Goal: Information Seeking & Learning: Check status

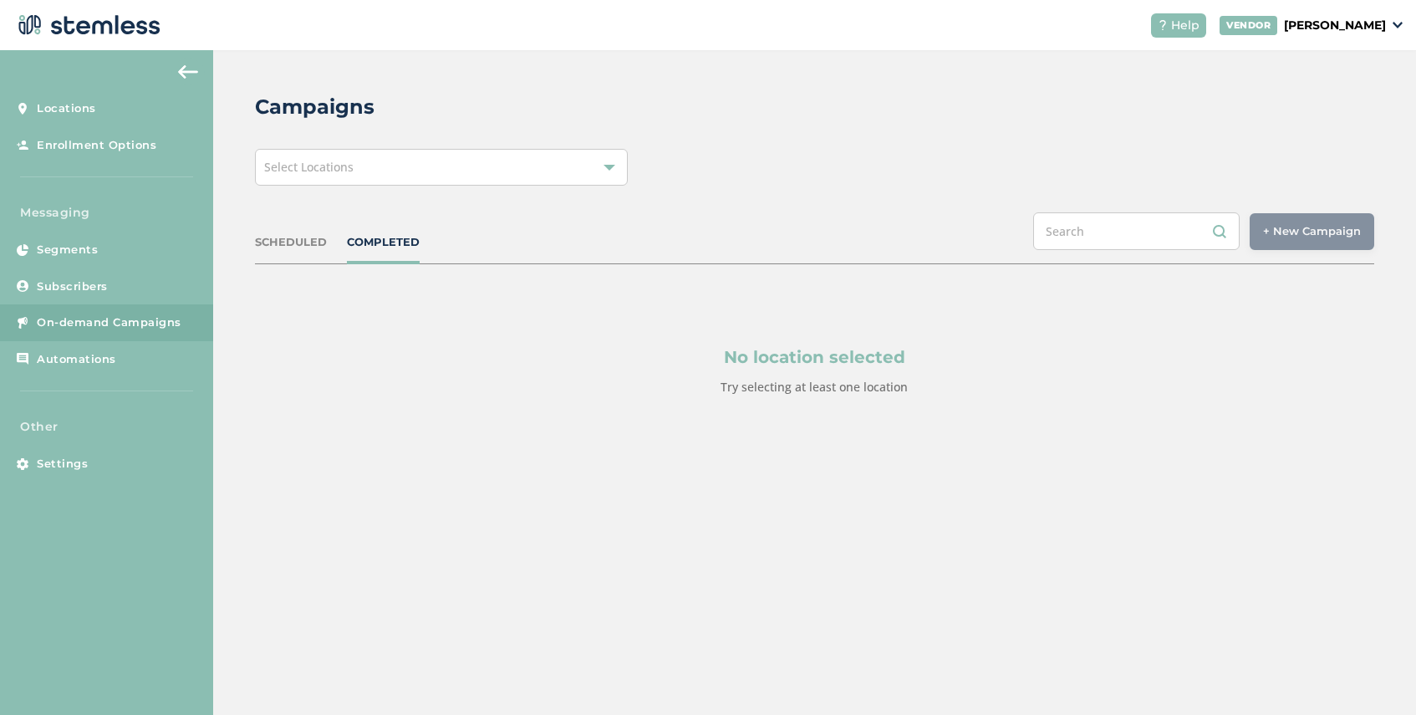
click at [433, 156] on div "Select Locations" at bounding box center [441, 167] width 373 height 37
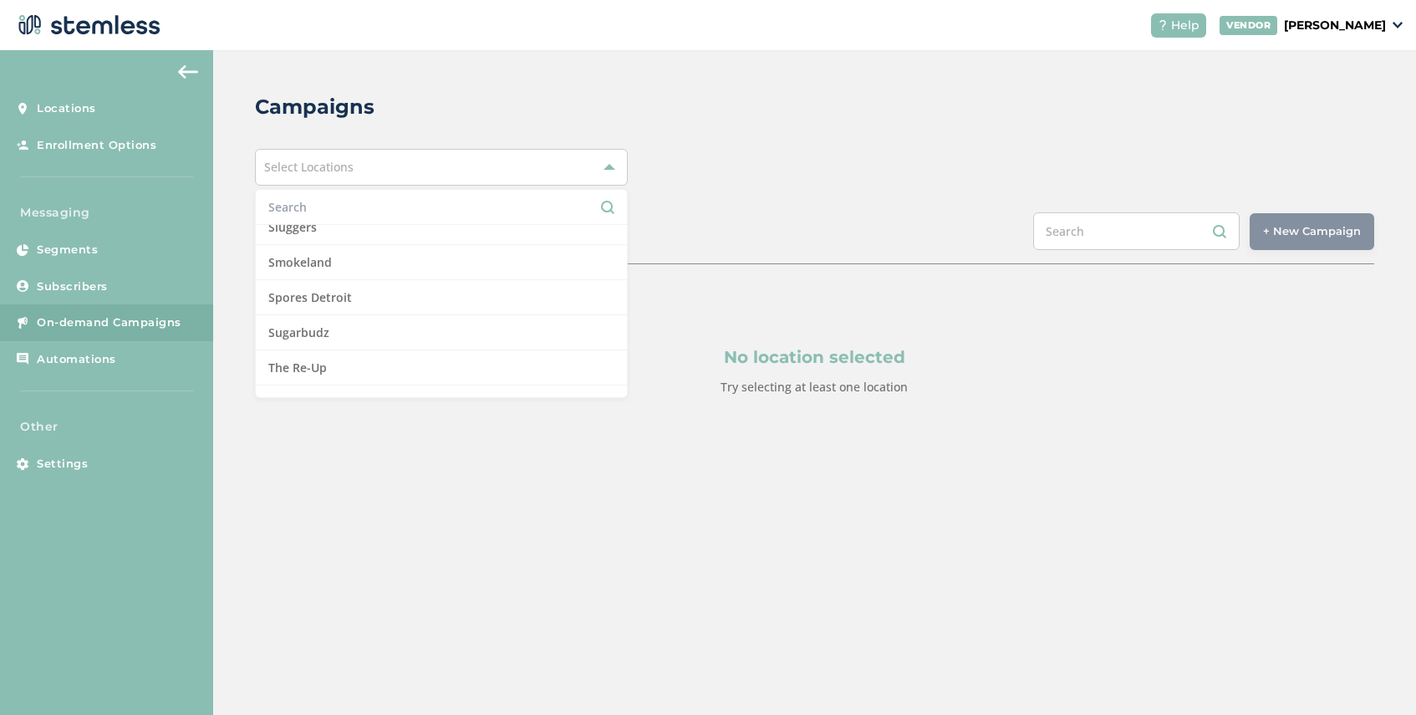
scroll to position [1723, 0]
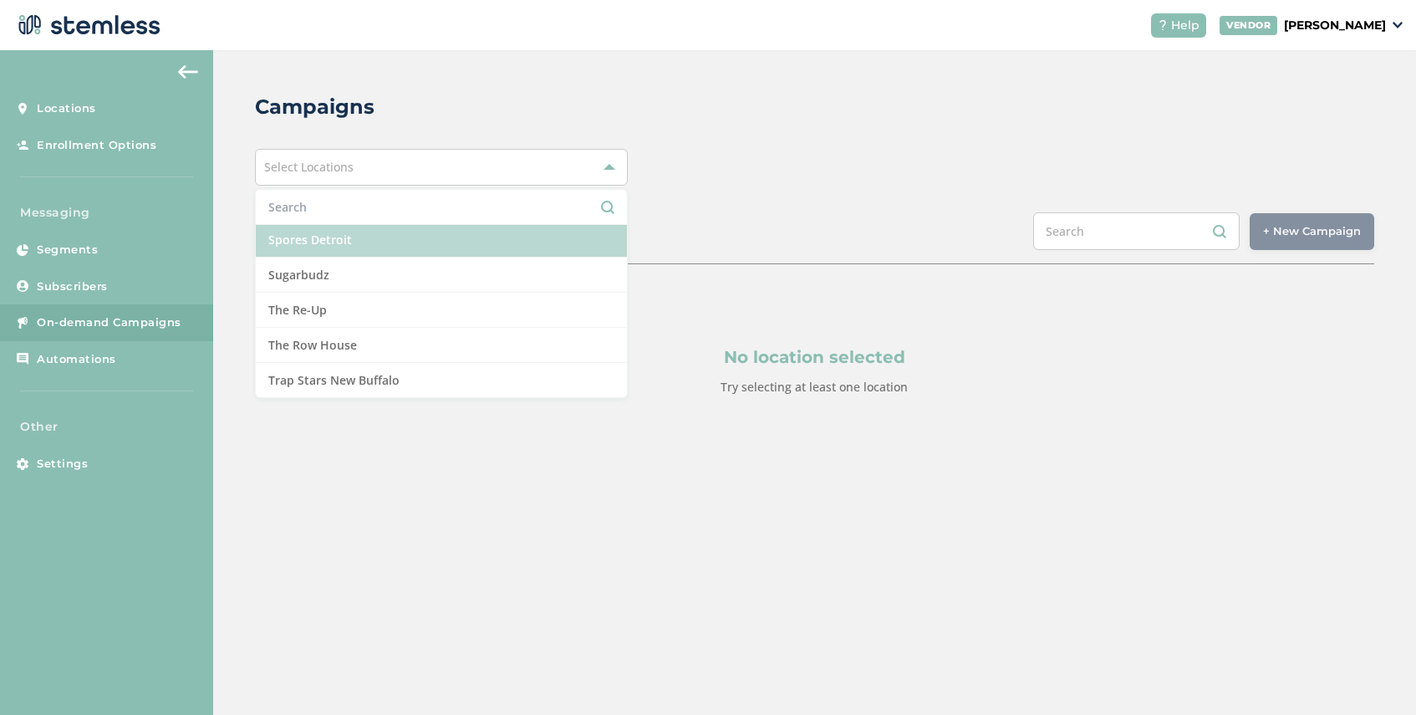
click at [351, 237] on li "Spores Detroit" at bounding box center [441, 239] width 371 height 35
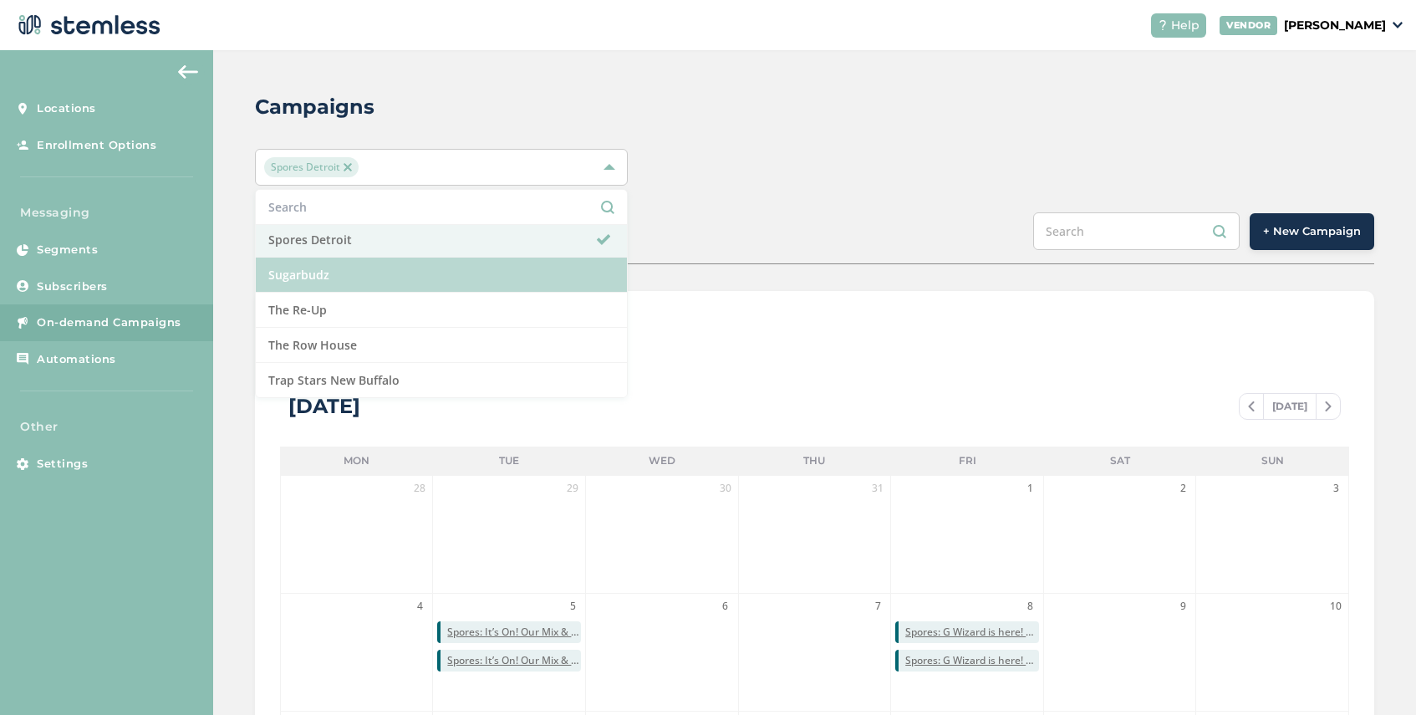
click at [405, 273] on li "Sugarbudz" at bounding box center [441, 275] width 371 height 35
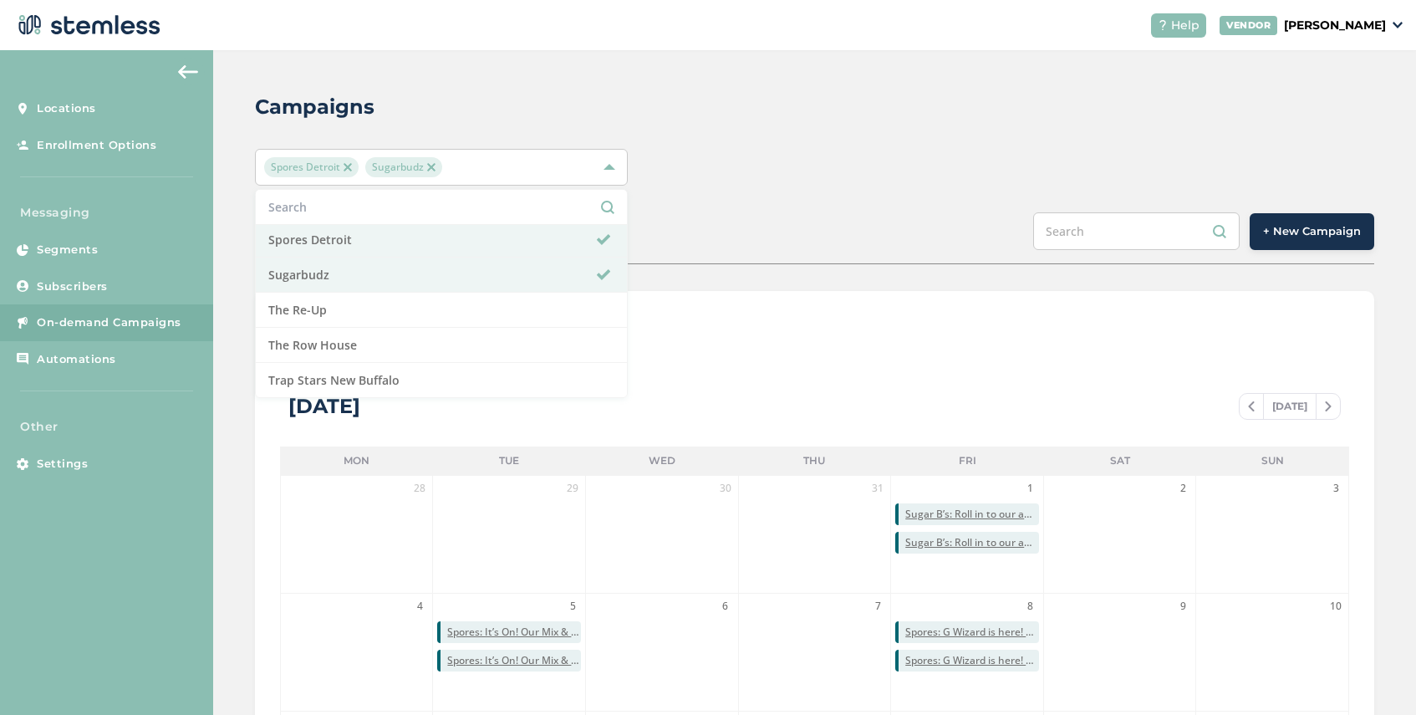
click at [729, 242] on div "SCHEDULED COMPLETED + New Campaign" at bounding box center [814, 238] width 1119 height 52
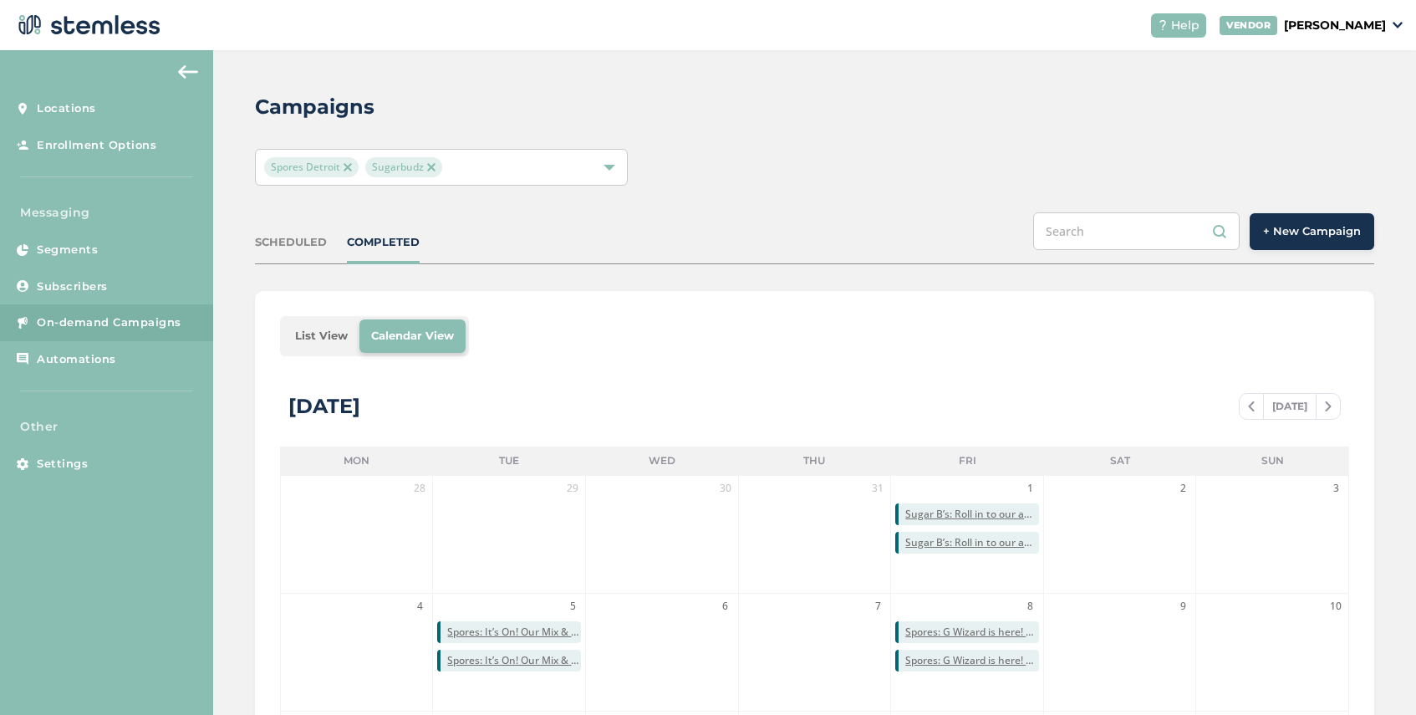
click at [321, 334] on li "List View" at bounding box center [321, 335] width 76 height 33
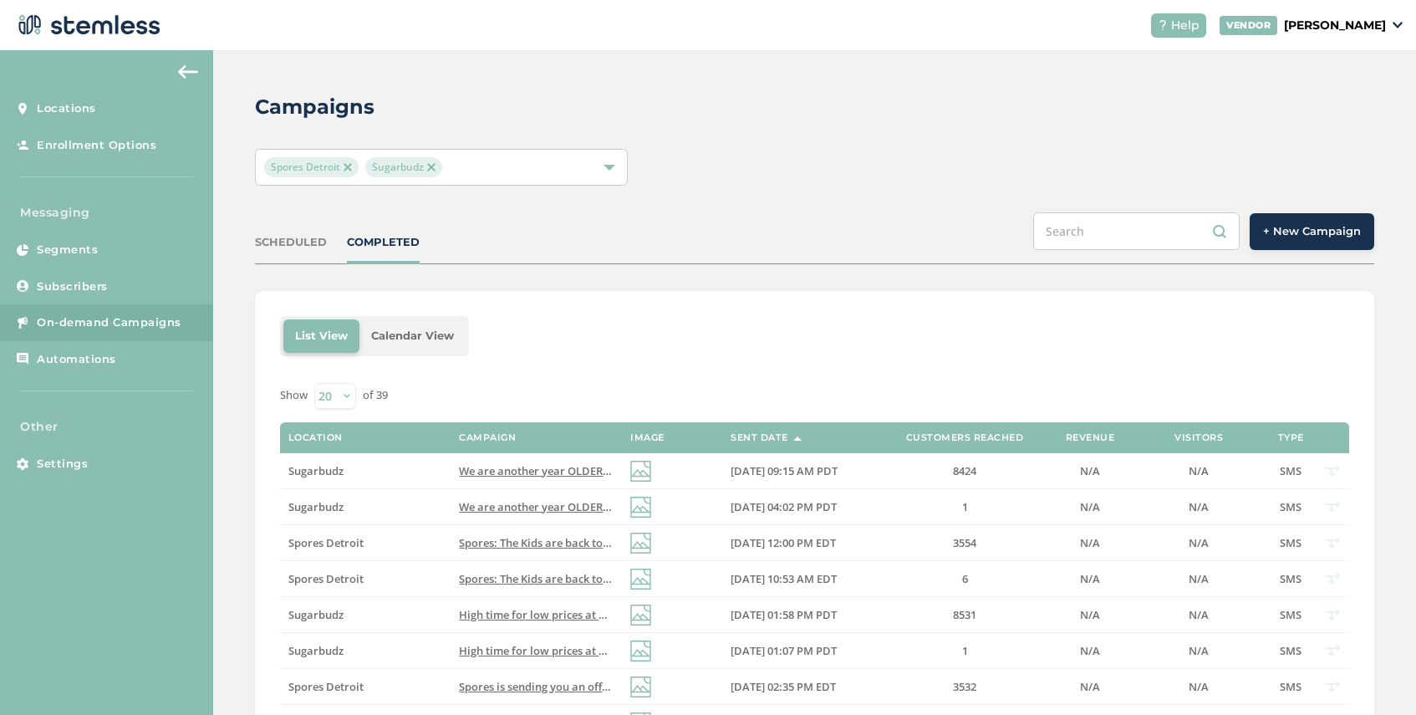
click at [435, 166] on span "Sugarbudz" at bounding box center [403, 167] width 77 height 20
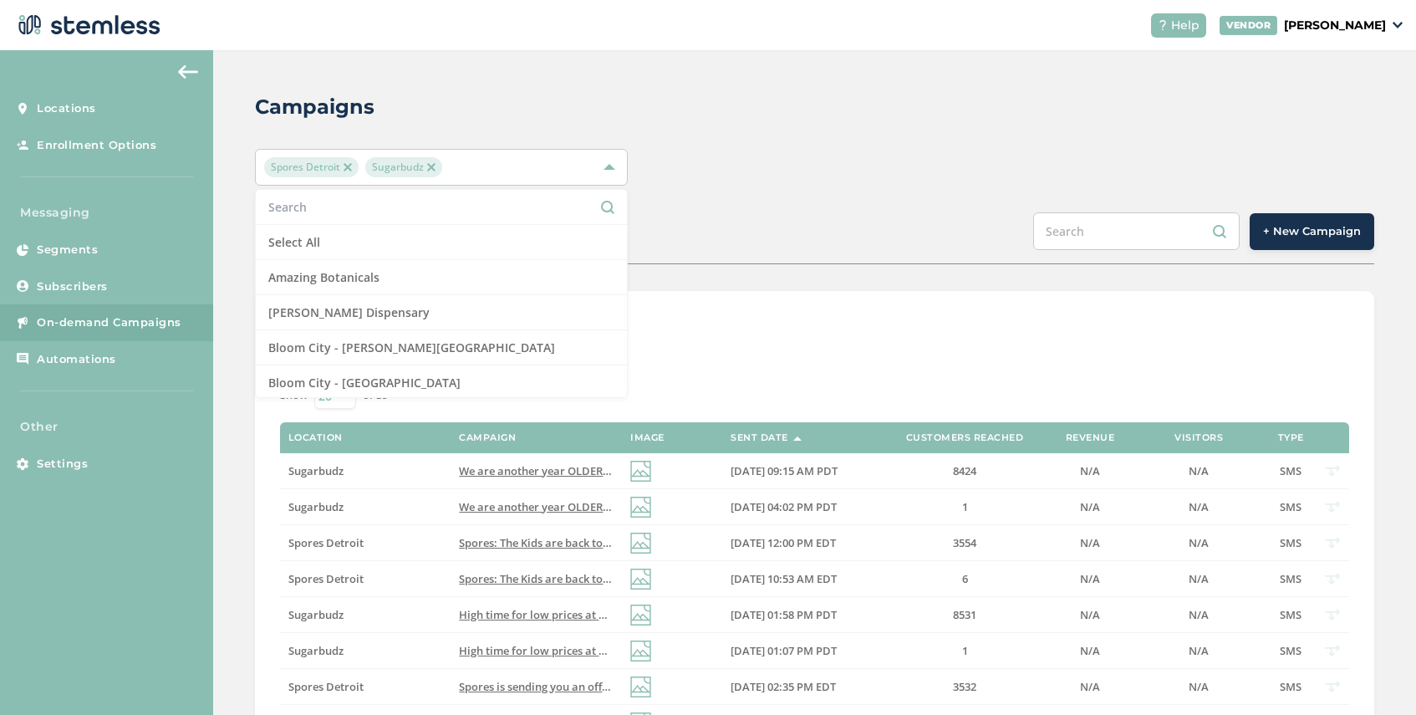
click at [429, 169] on img at bounding box center [431, 167] width 8 height 8
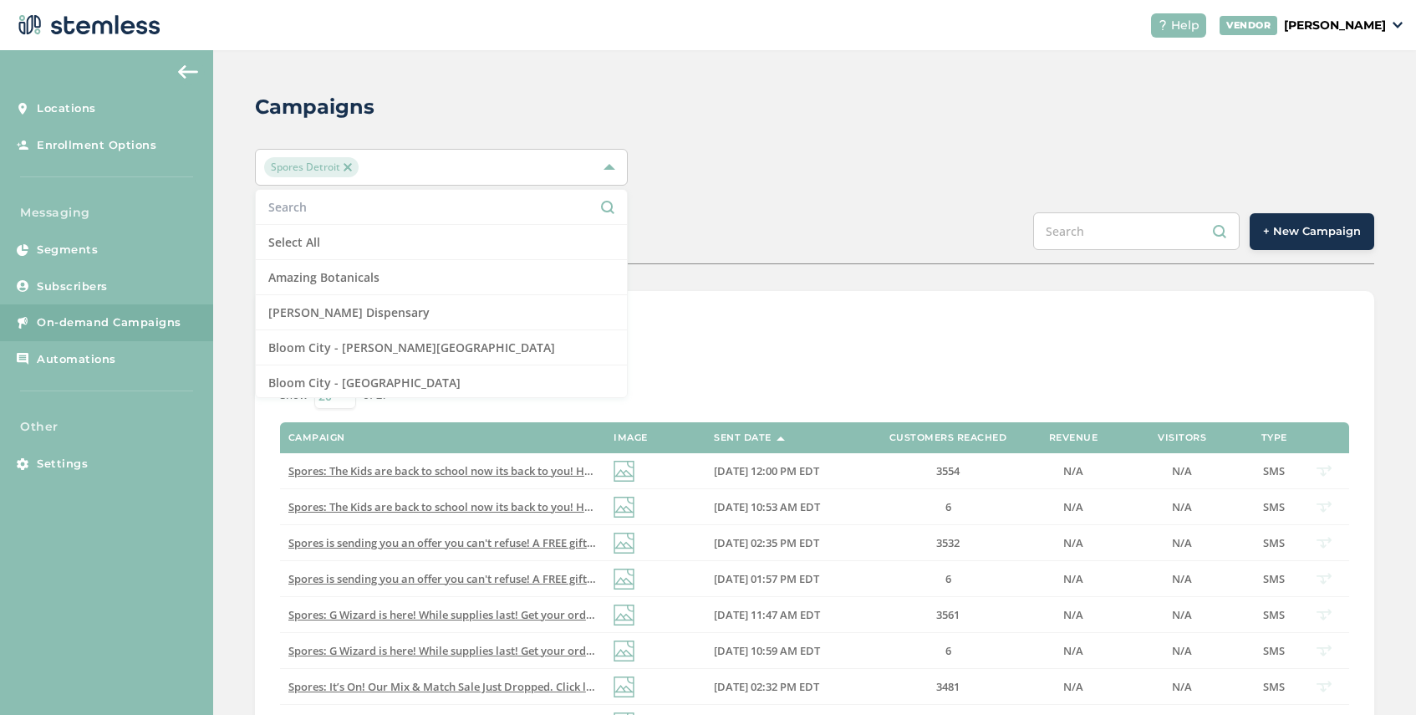
click at [731, 344] on div "List View Calendar View" at bounding box center [814, 336] width 1069 height 40
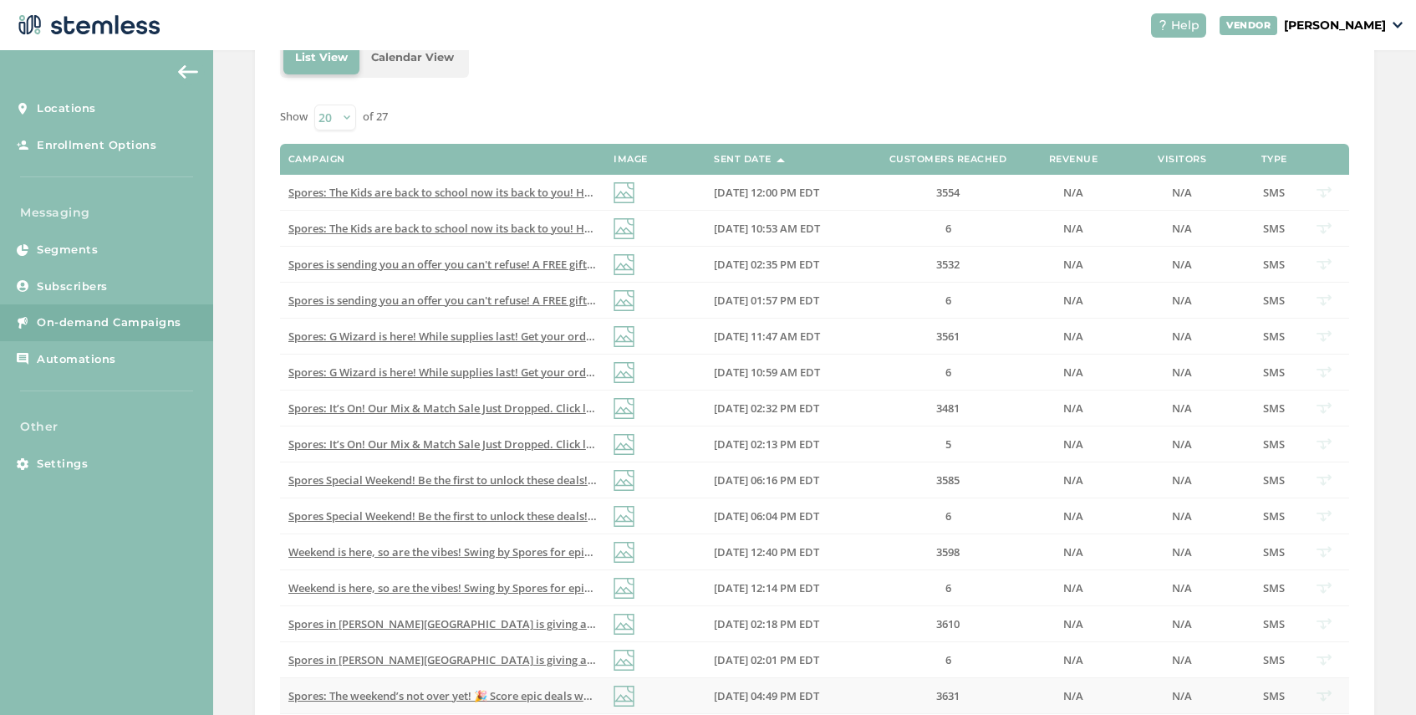
scroll to position [278, 0]
click at [512, 196] on span "Spores: The Kids are back to school now its back to you! Huge bundle savings al…" at bounding box center [605, 193] width 635 height 15
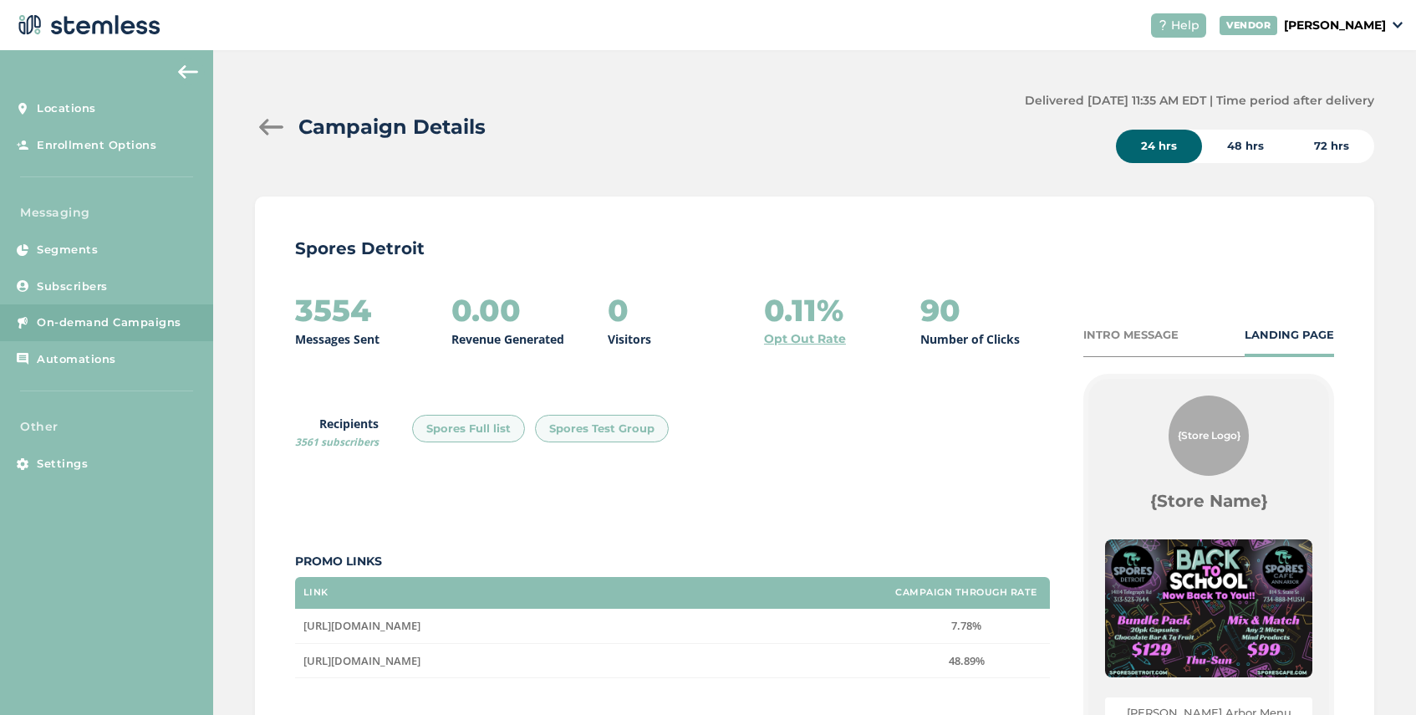
click at [272, 132] on div at bounding box center [271, 127] width 33 height 17
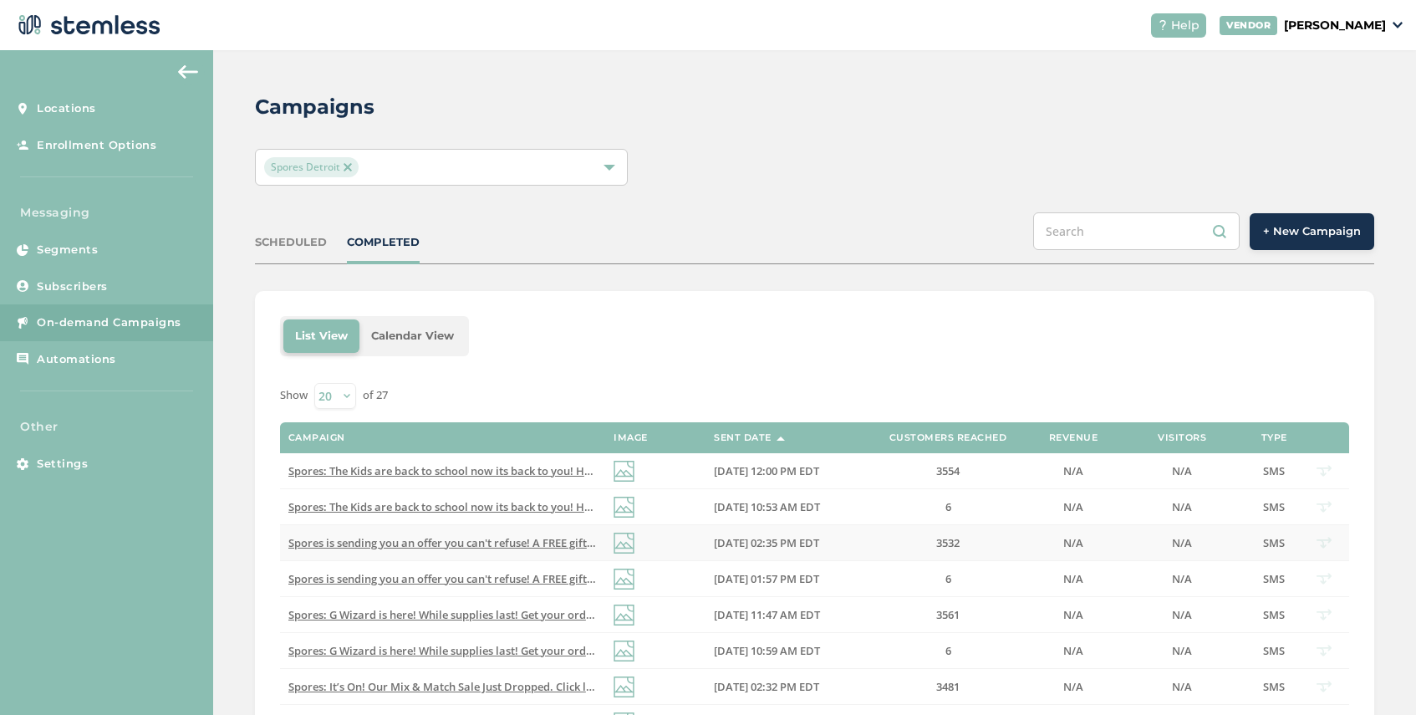
click at [507, 538] on span "Spores is sending you an offer you can't refuse! A FREE gift is waiting for you…" at bounding box center [604, 542] width 632 height 15
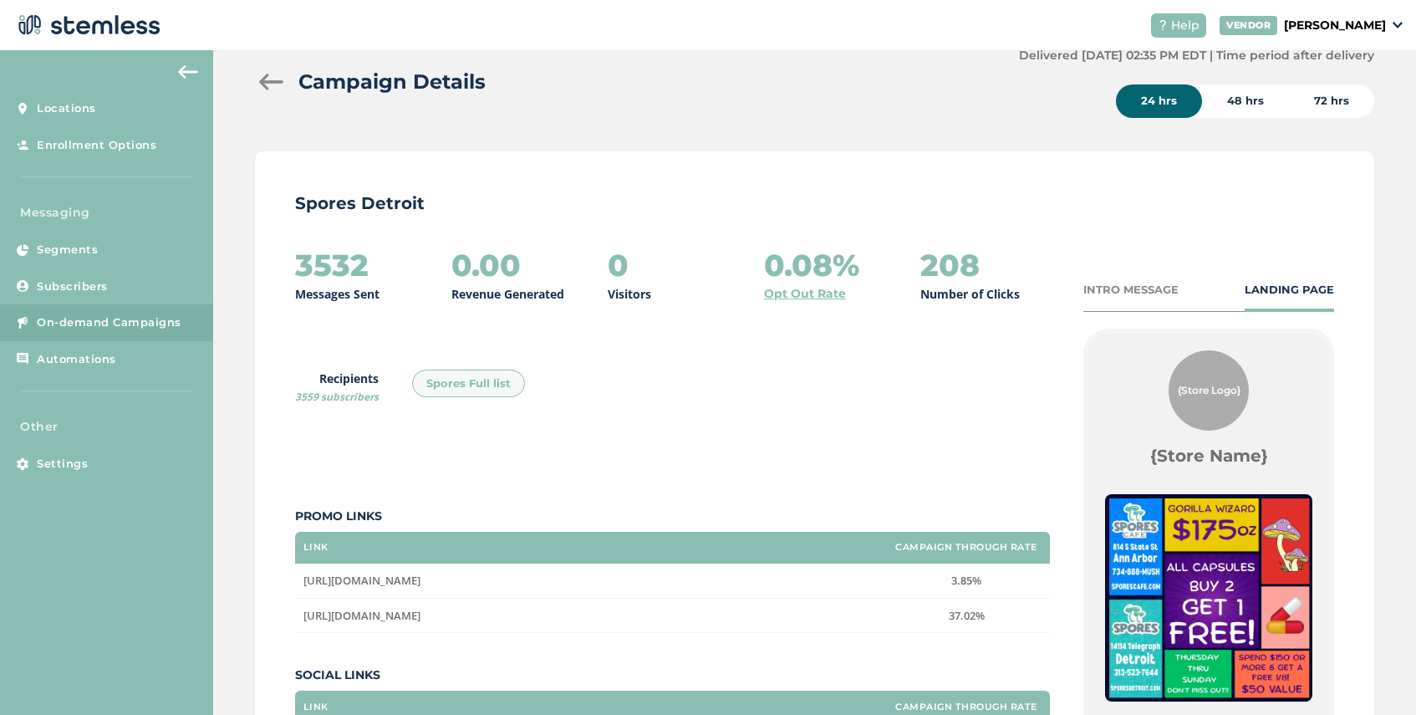
scroll to position [38, 0]
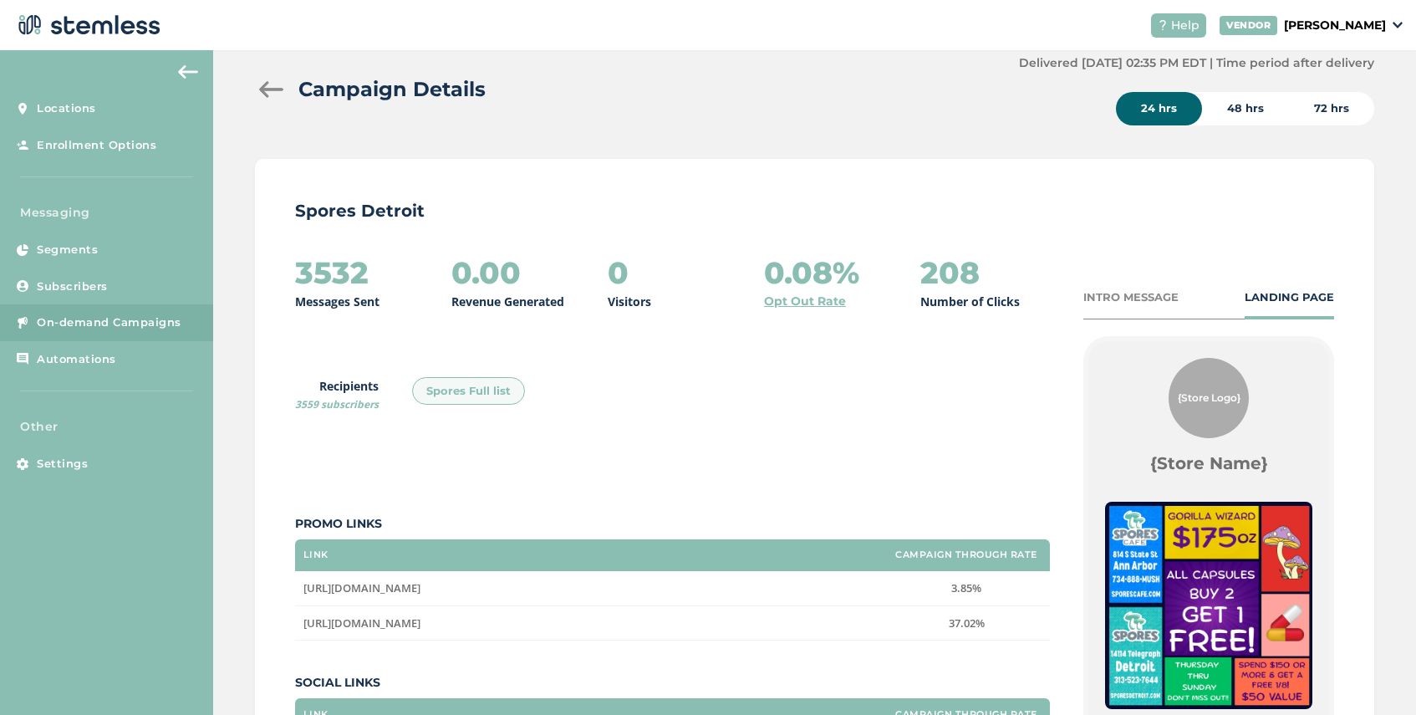
click at [268, 86] on div at bounding box center [271, 89] width 33 height 17
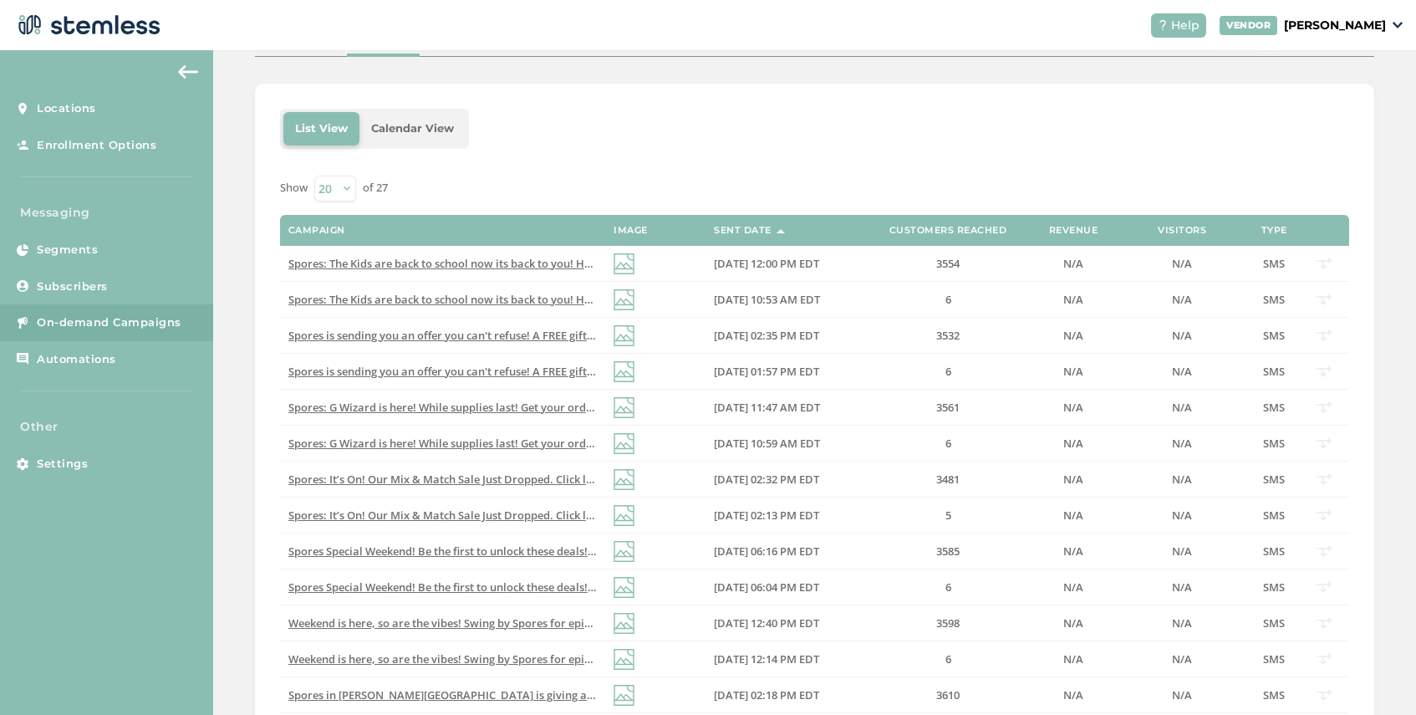
scroll to position [215, 0]
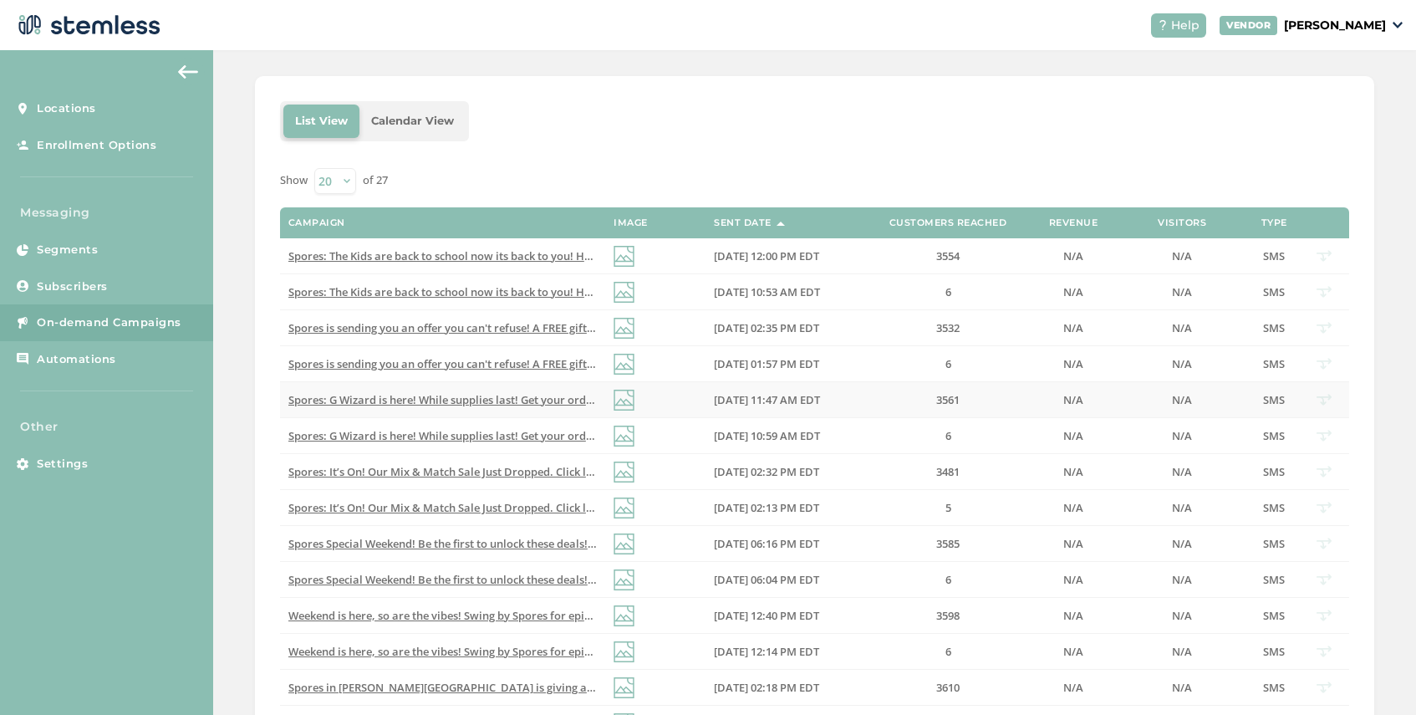
click at [490, 404] on span "Spores: G Wizard is here! While supplies last! Get your order in and unlock a m…" at bounding box center [582, 399] width 589 height 15
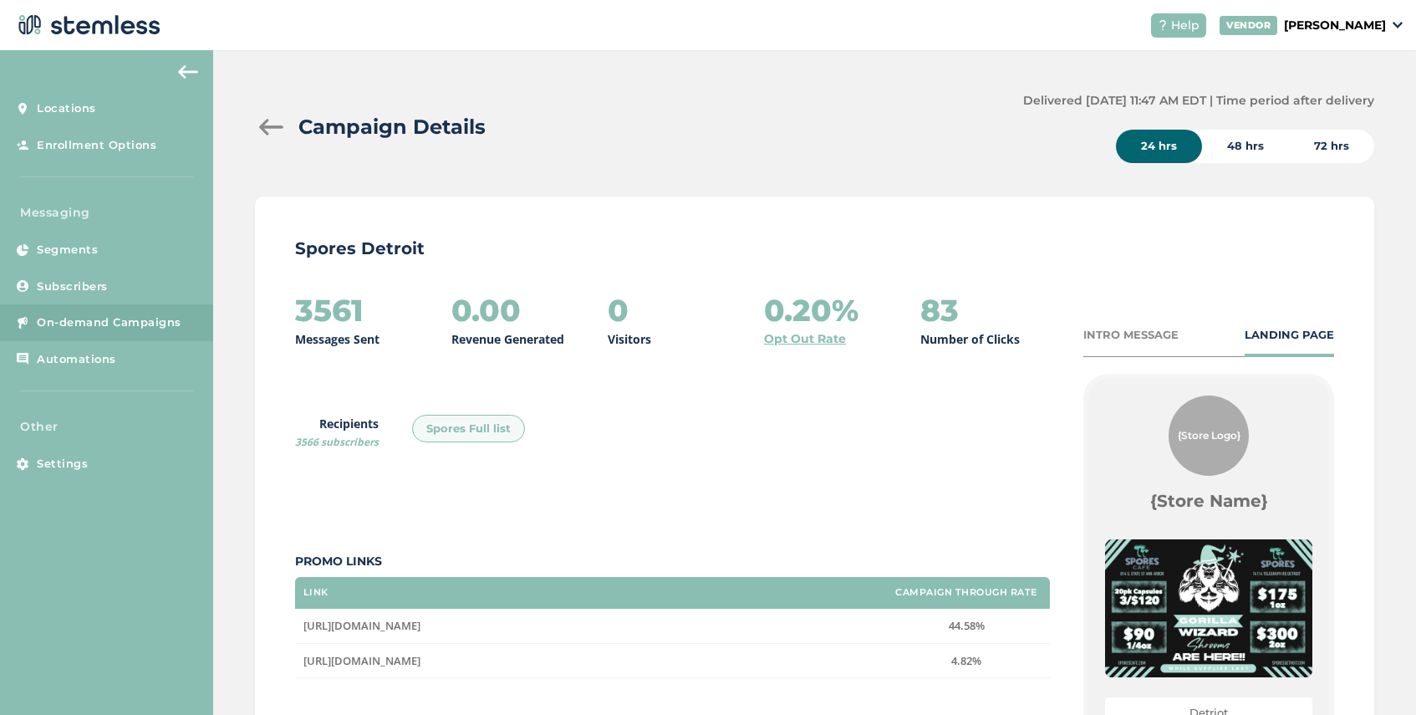
click at [267, 127] on div at bounding box center [271, 127] width 33 height 17
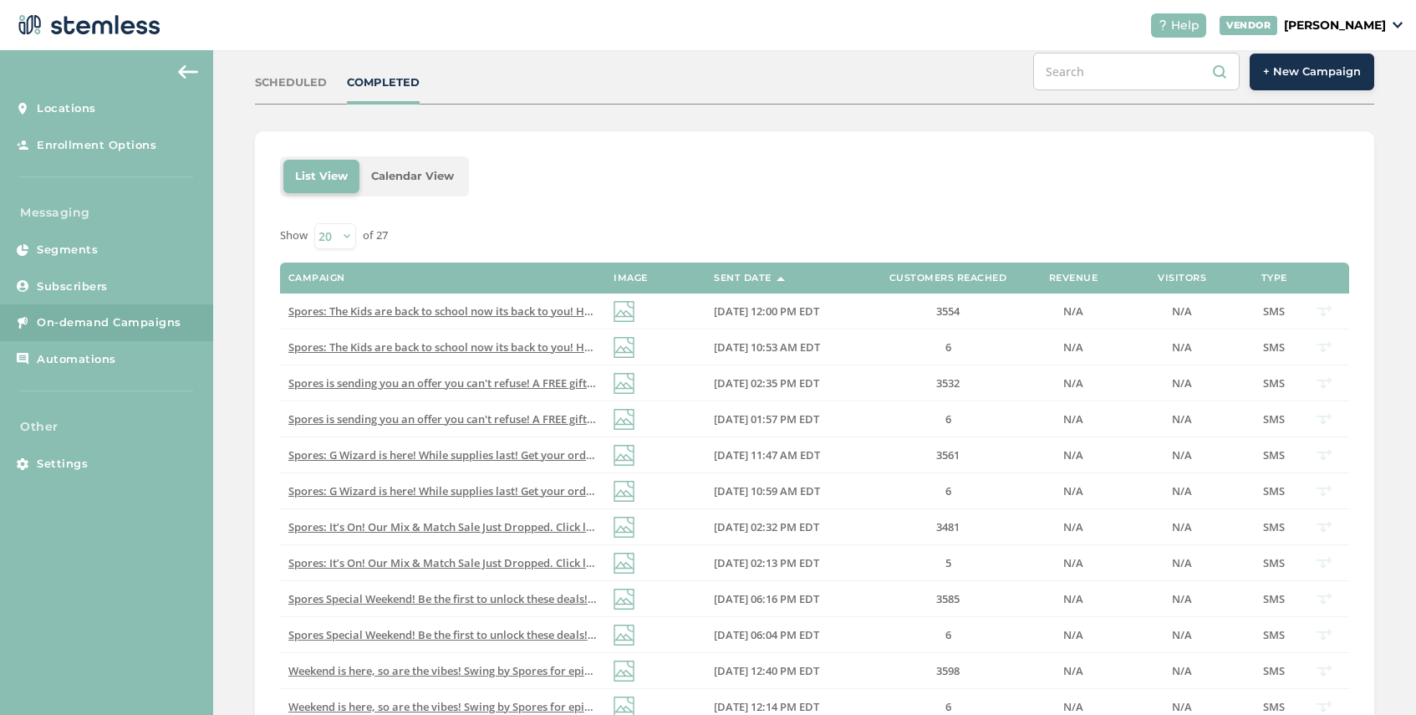
scroll to position [178, 0]
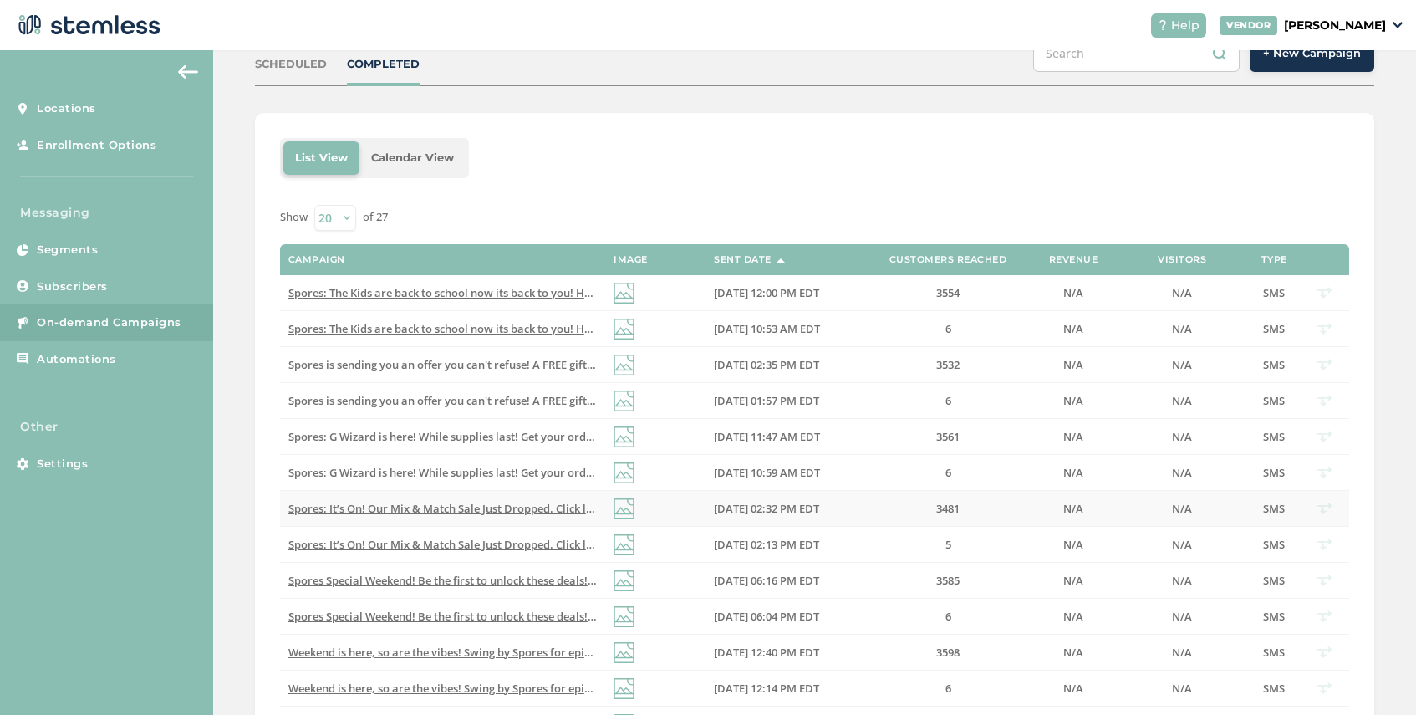
click at [415, 509] on span "Spores: It’s On! Our Mix & Match Sale Just Dropped. Click link to view details …" at bounding box center [599, 508] width 622 height 15
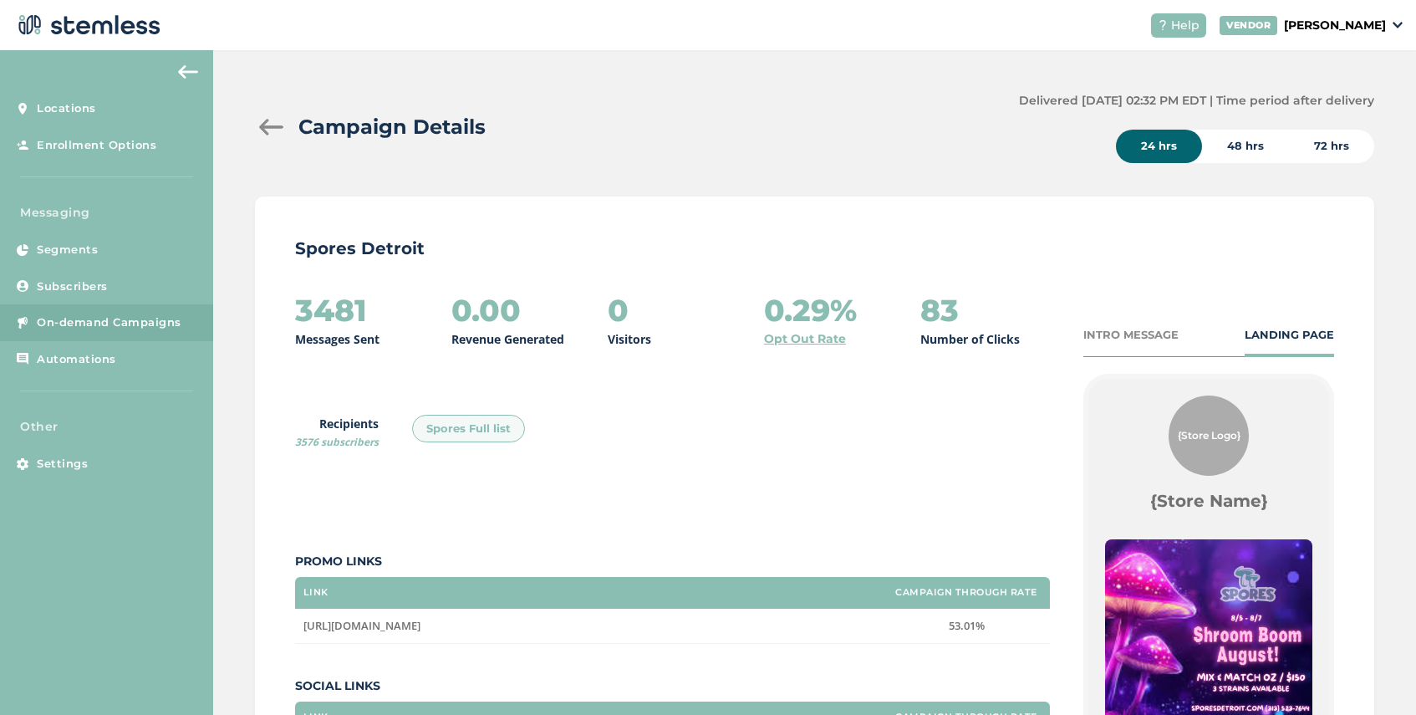
click at [263, 126] on div at bounding box center [271, 127] width 33 height 17
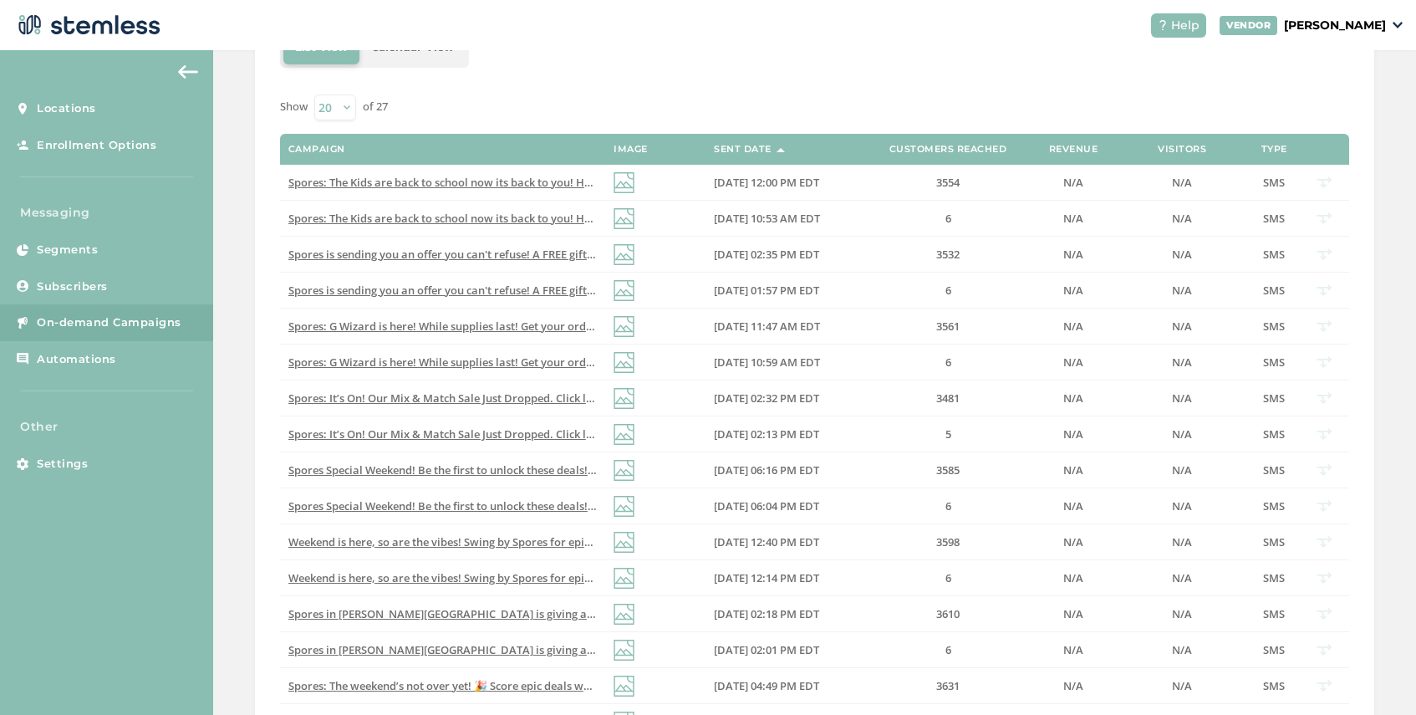
scroll to position [573, 0]
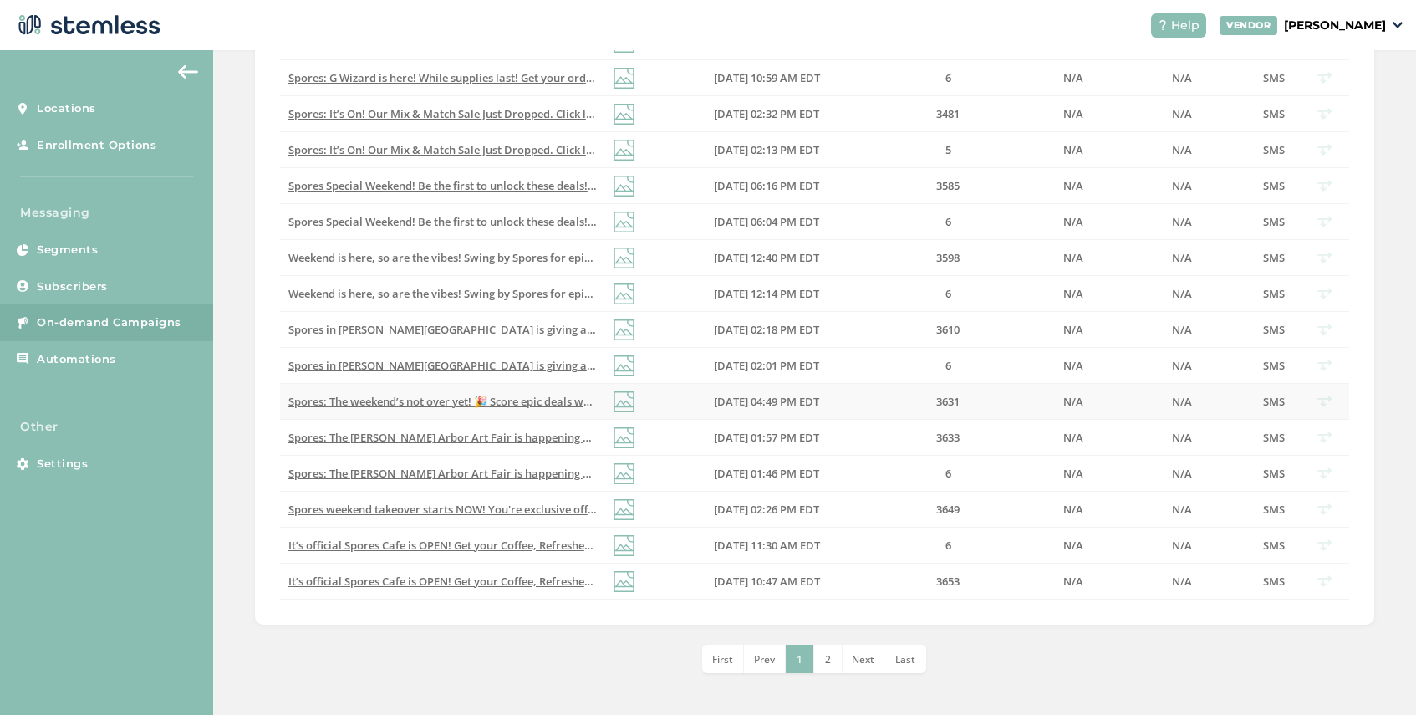
click at [477, 401] on span "Spores: The weekend’s not over yet! 🎉 Score epic deals while they last — don’t …" at bounding box center [618, 401] width 660 height 15
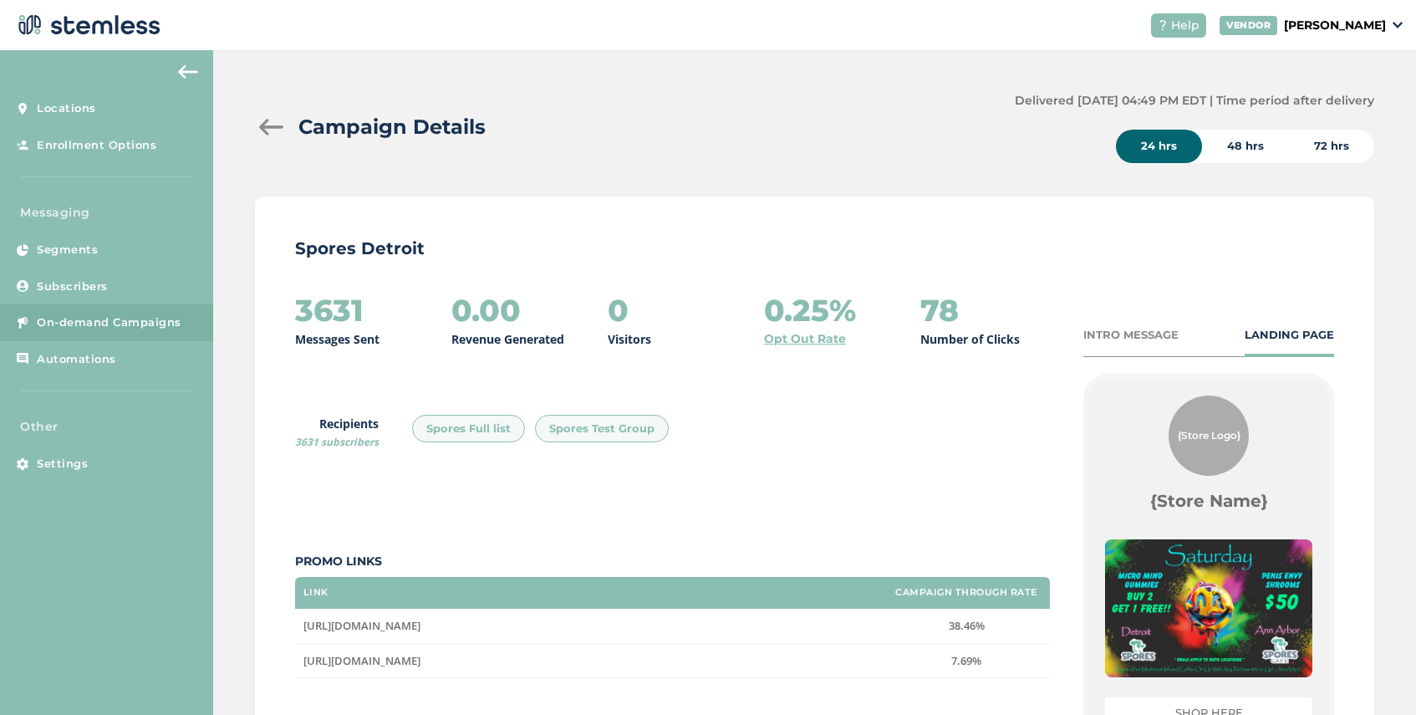
click at [263, 129] on div at bounding box center [271, 127] width 33 height 17
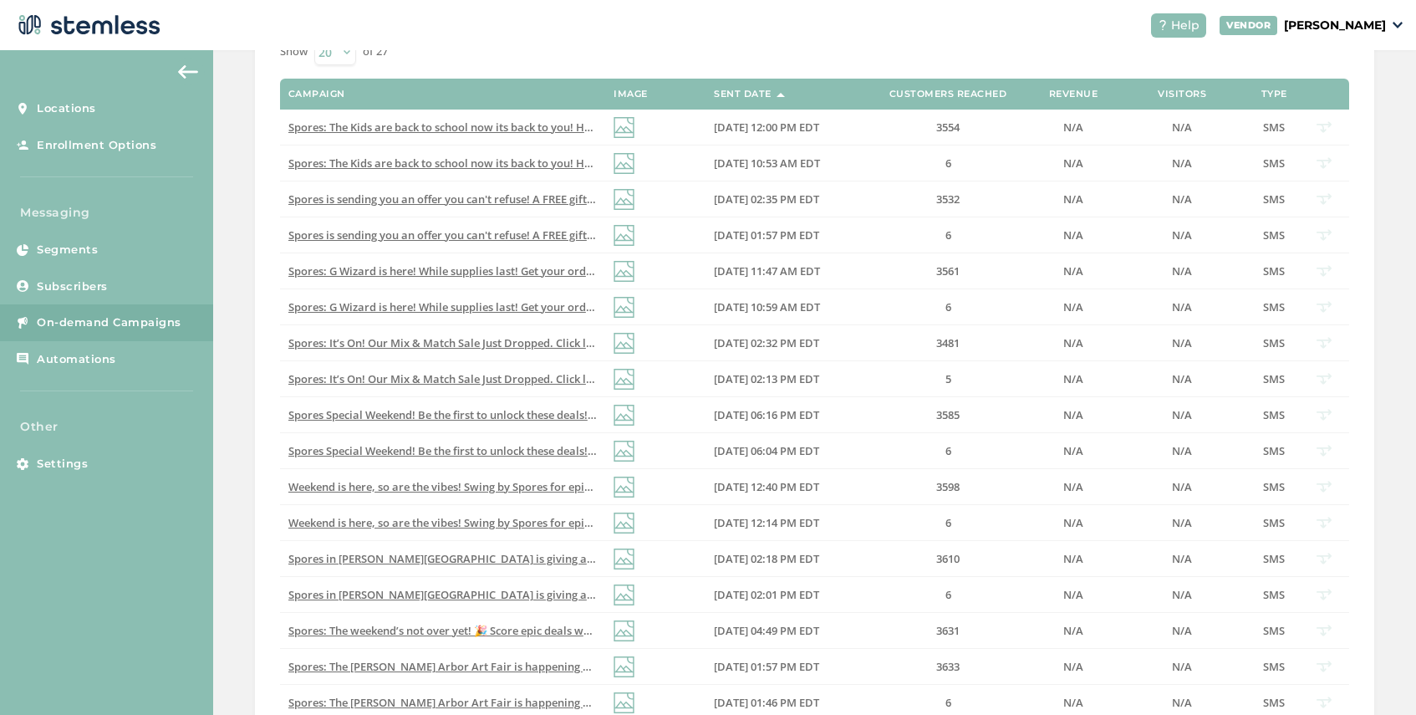
scroll to position [421, 0]
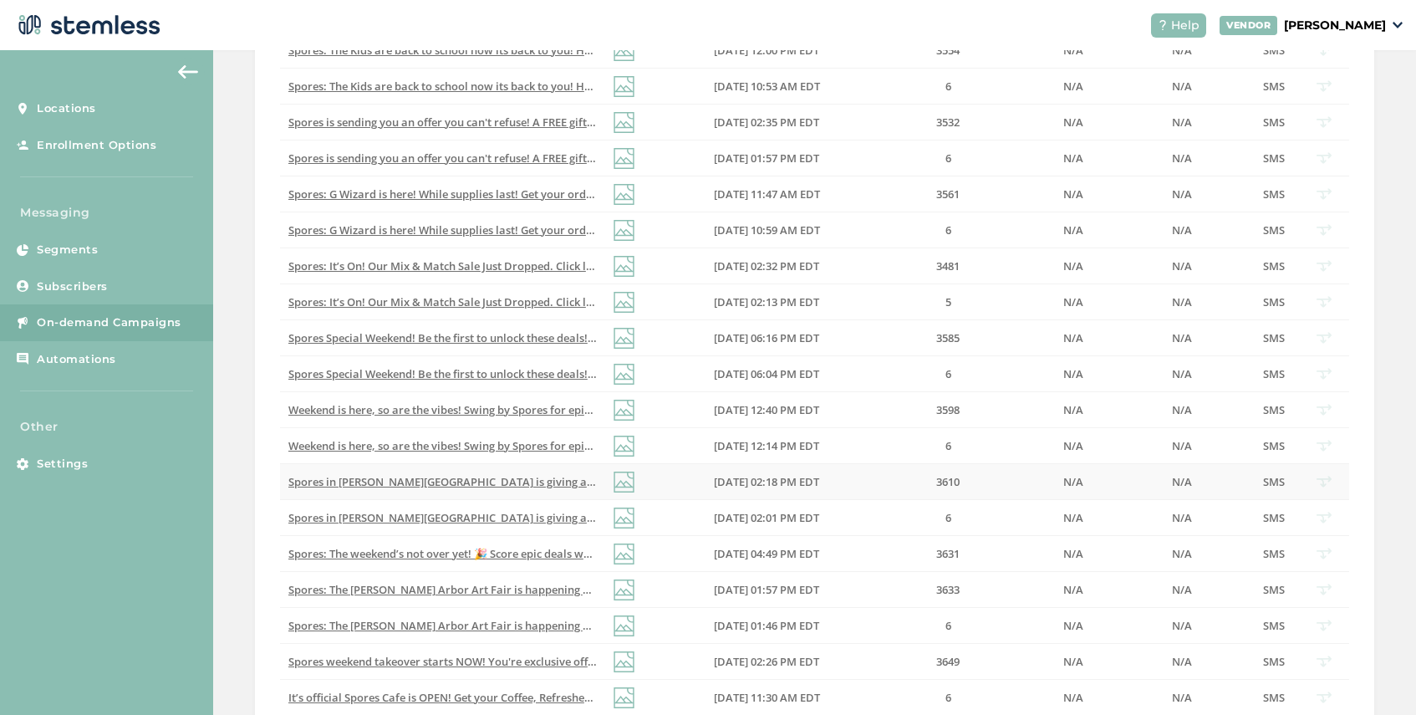
click at [467, 487] on span "Spores in [PERSON_NAME][GEOGRAPHIC_DATA] is giving a FREE Mushroom treat with a…" at bounding box center [653, 481] width 731 height 15
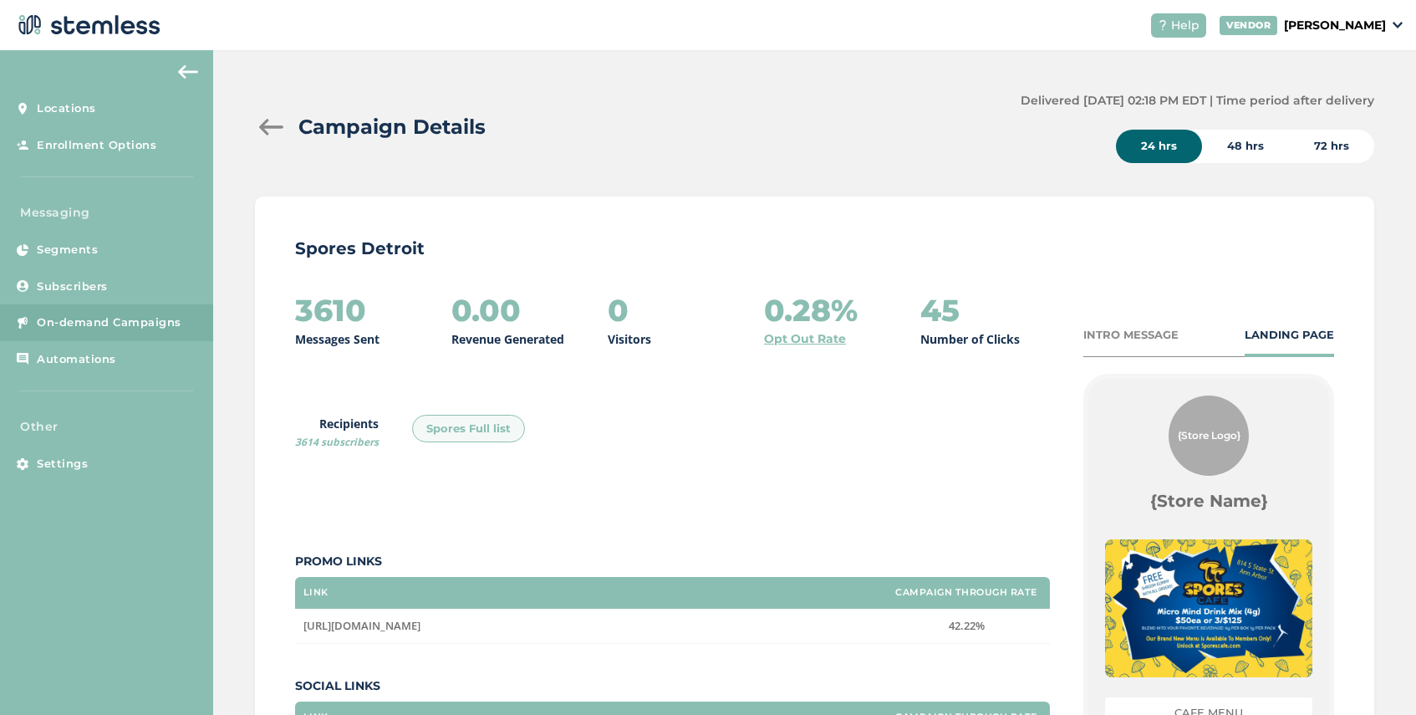
click at [269, 138] on div "Campaign Details" at bounding box center [631, 127] width 752 height 30
click at [260, 124] on div at bounding box center [271, 127] width 33 height 17
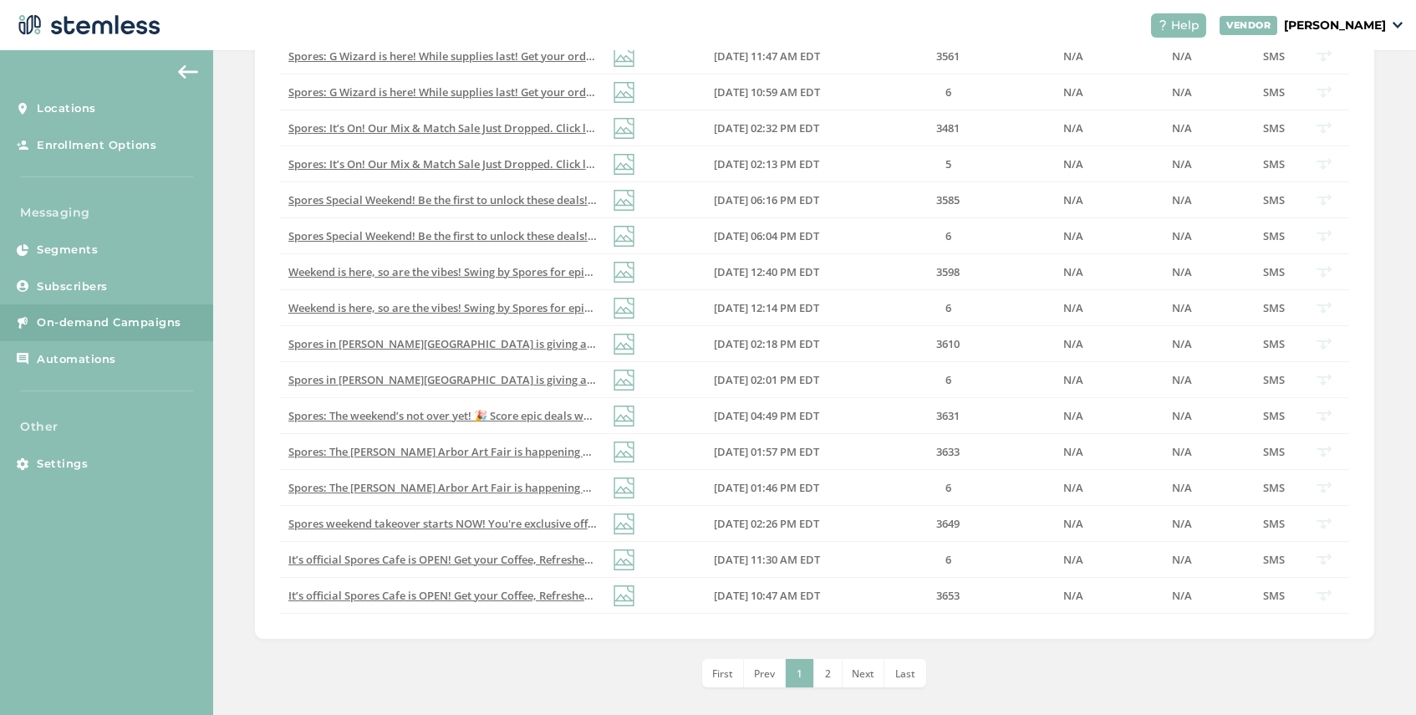
scroll to position [573, 0]
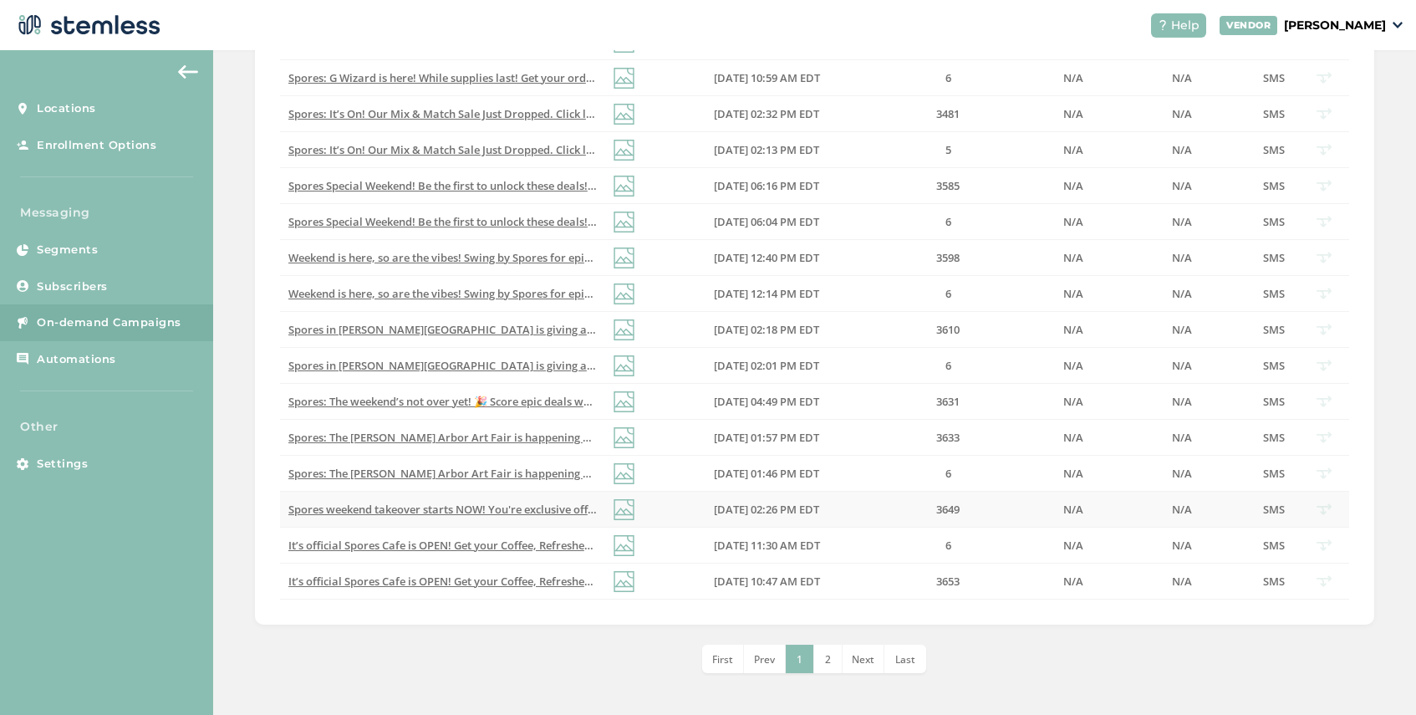
click at [498, 505] on span "Spores weekend takeover starts NOW! You're exclusive offer waits inside. Get yo…" at bounding box center [615, 509] width 654 height 15
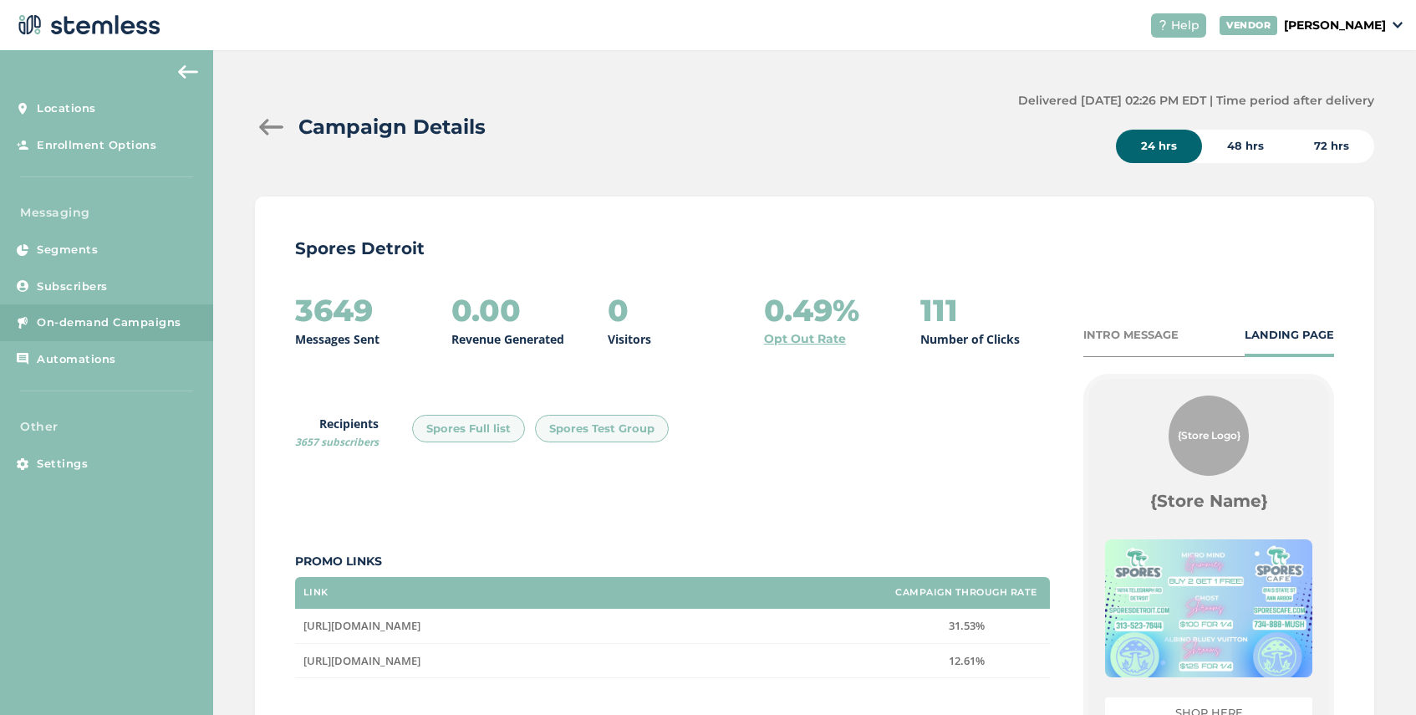
click at [269, 125] on div at bounding box center [271, 127] width 33 height 17
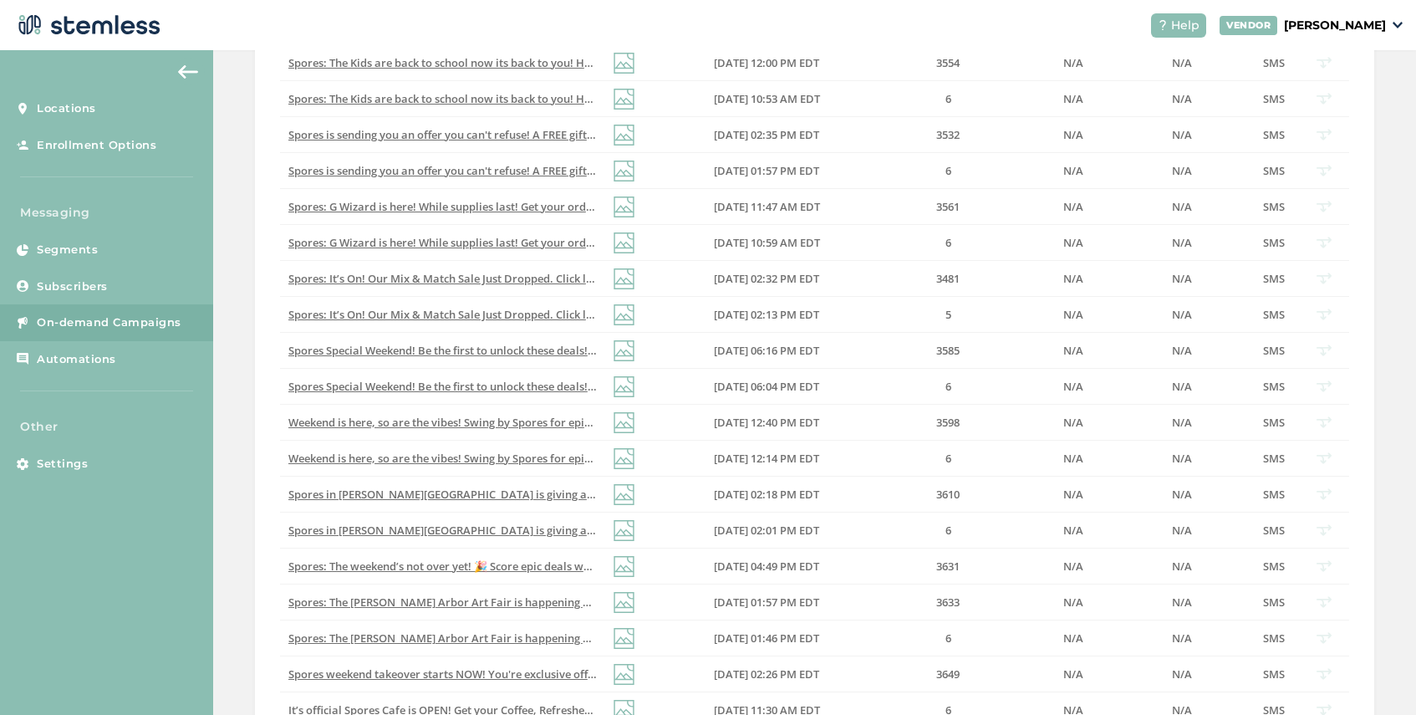
scroll to position [573, 0]
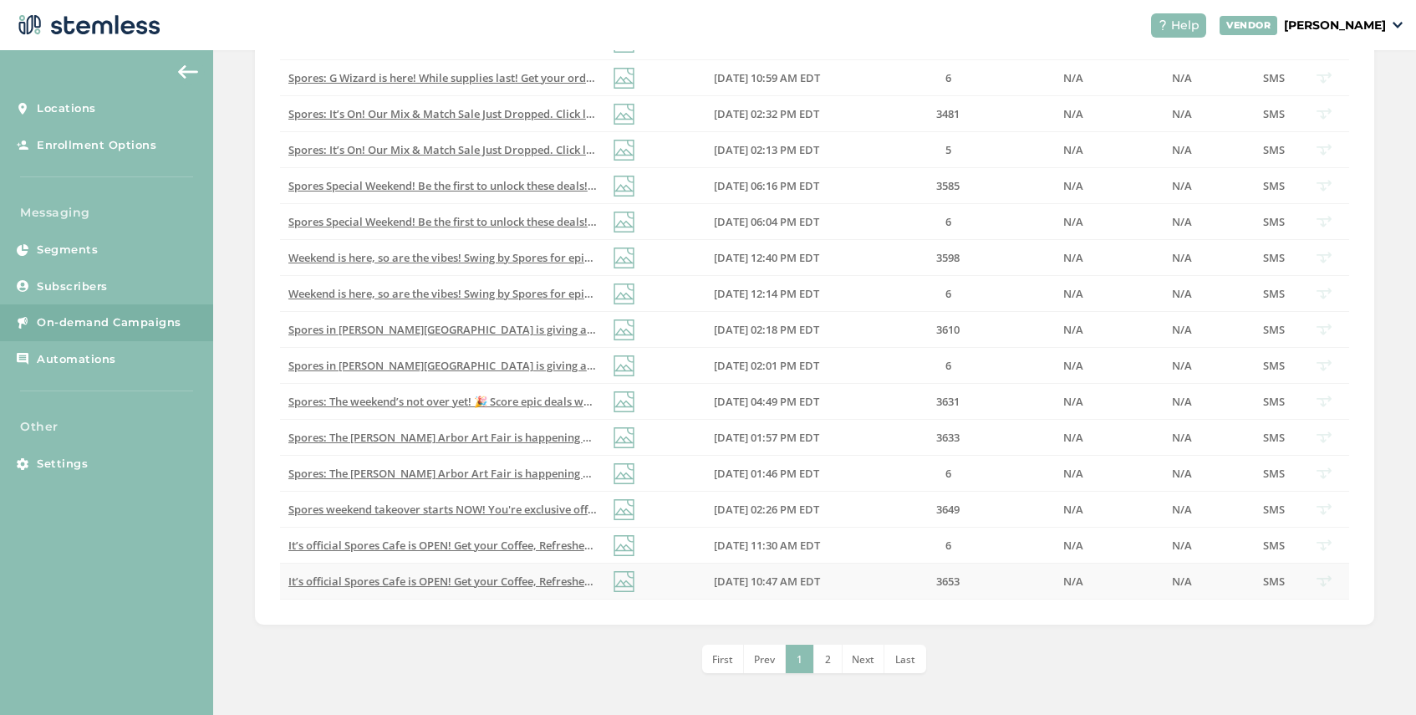
click at [503, 584] on span "It’s official Spores Cafe is OPEN! Get your Coffee, Refreshers & mind-blowing t…" at bounding box center [605, 581] width 634 height 15
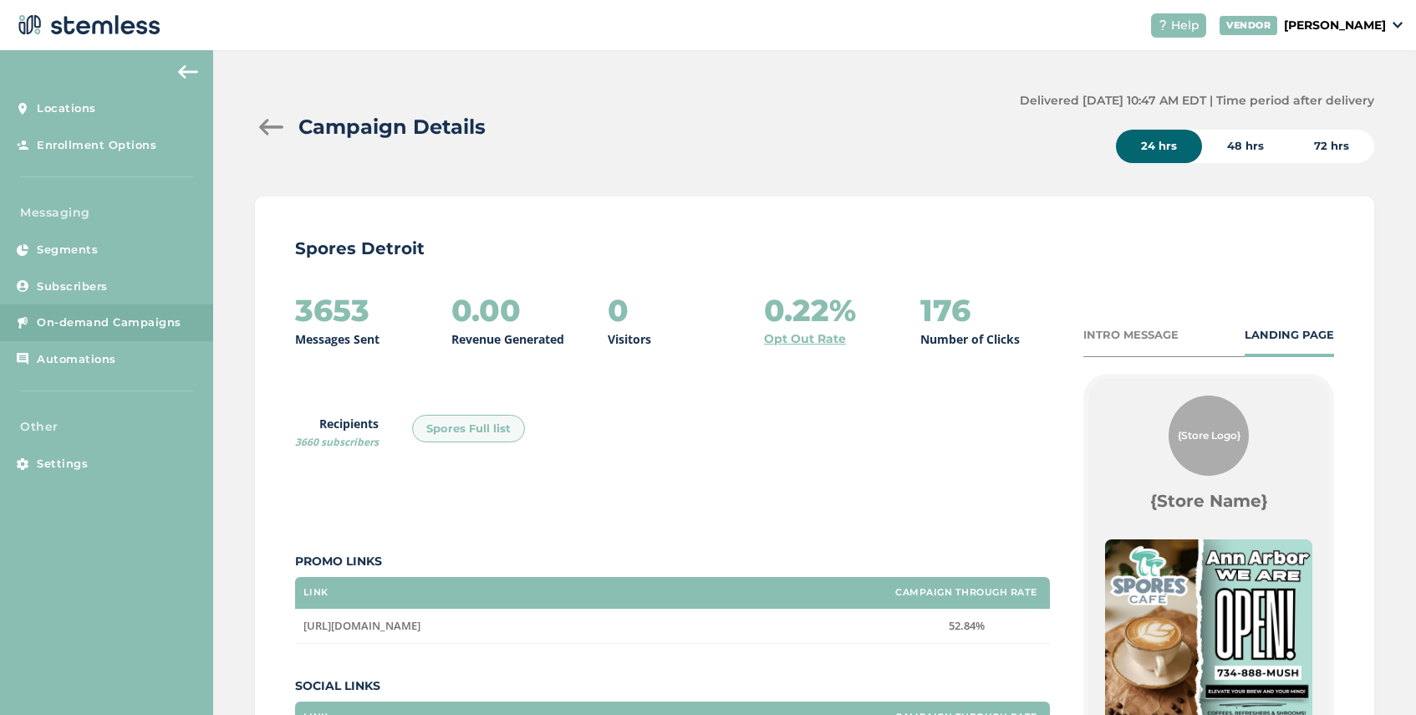
click at [268, 130] on div at bounding box center [271, 127] width 33 height 17
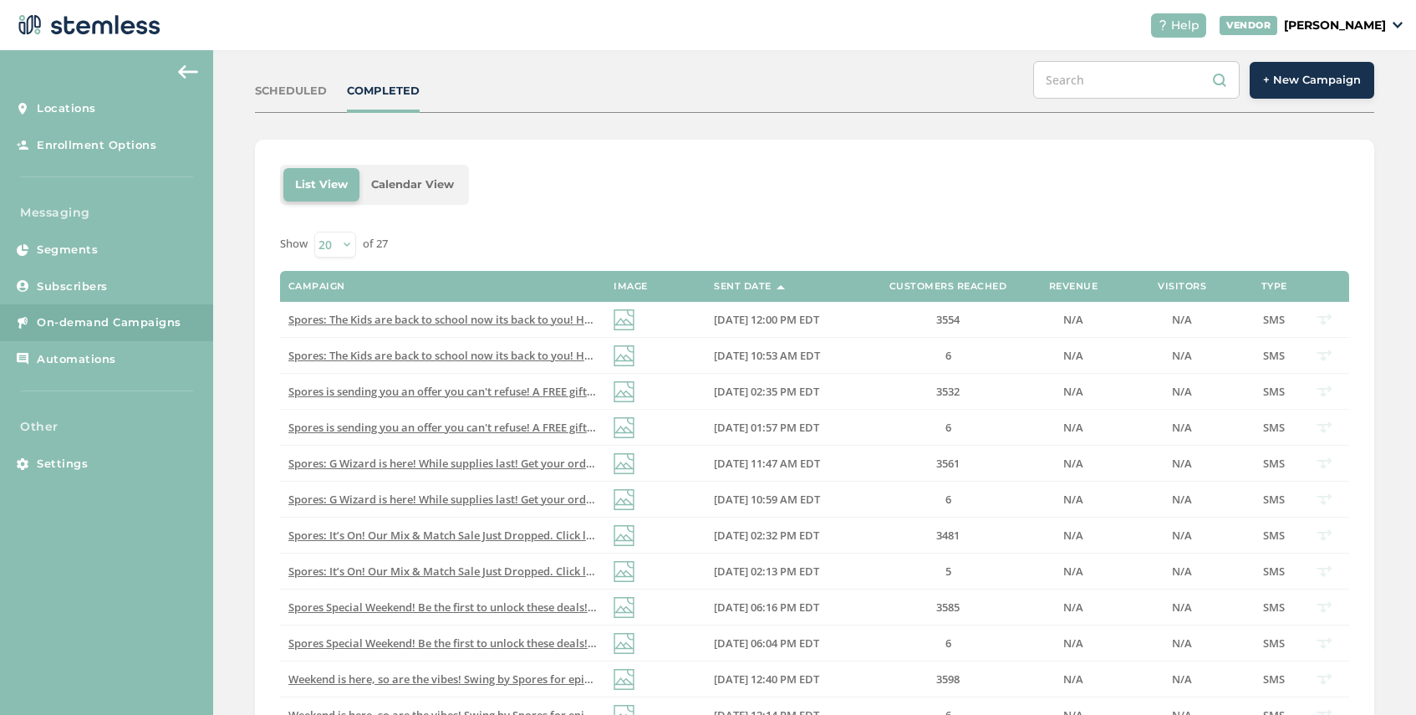
scroll to position [573, 0]
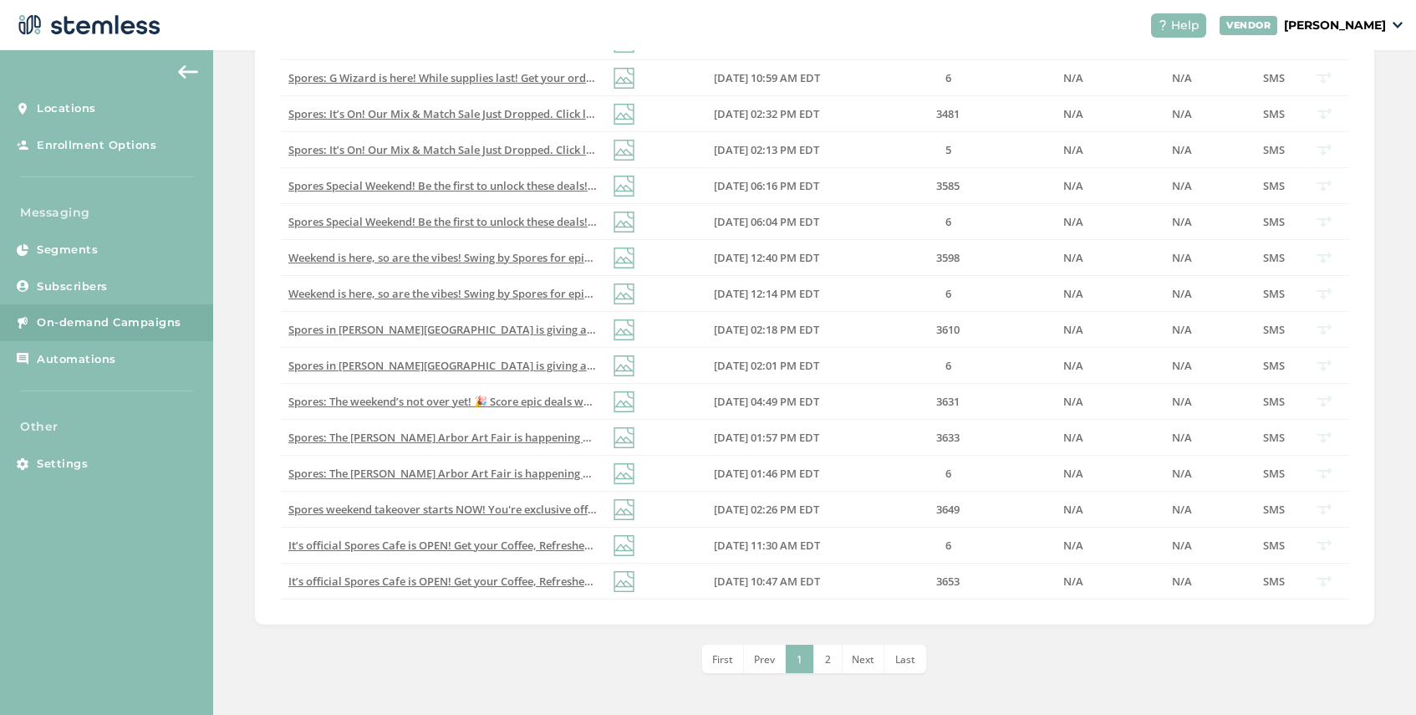
click at [824, 664] on li "2" at bounding box center [828, 659] width 28 height 28
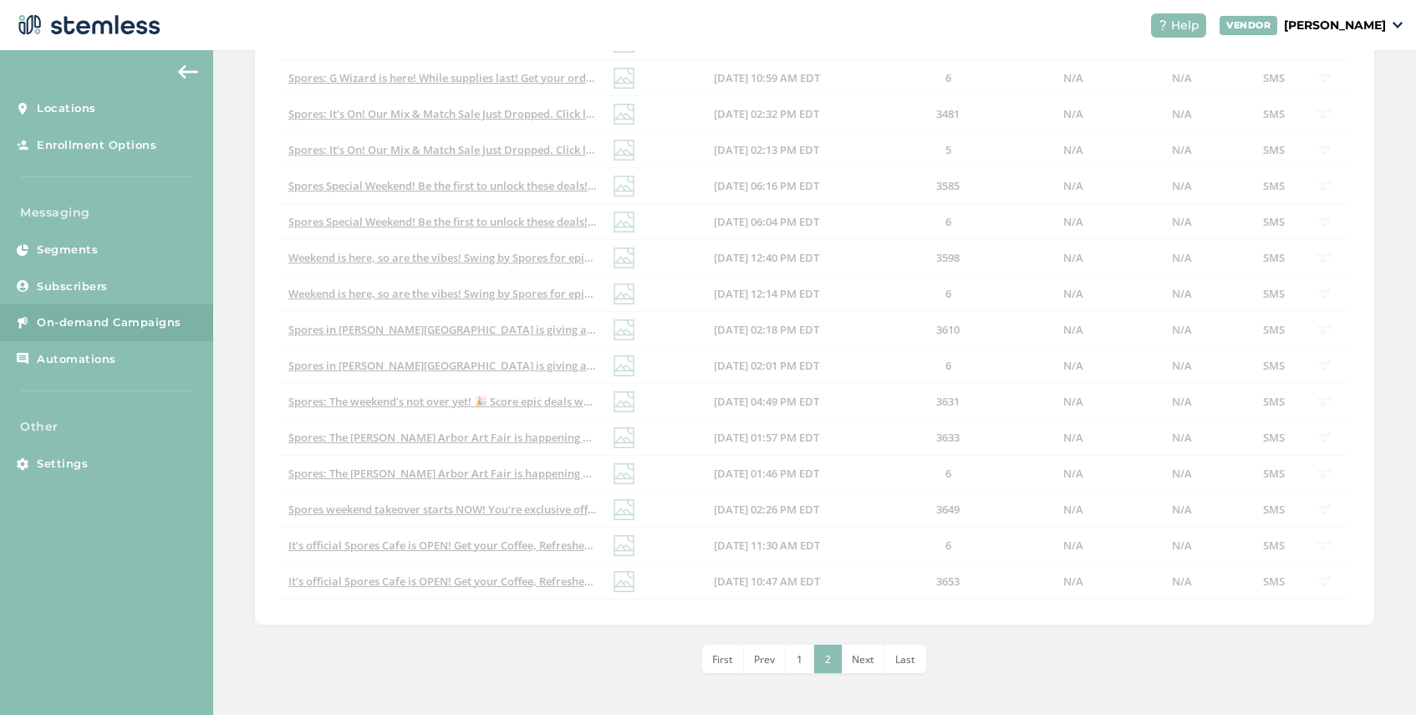
scroll to position [105, 0]
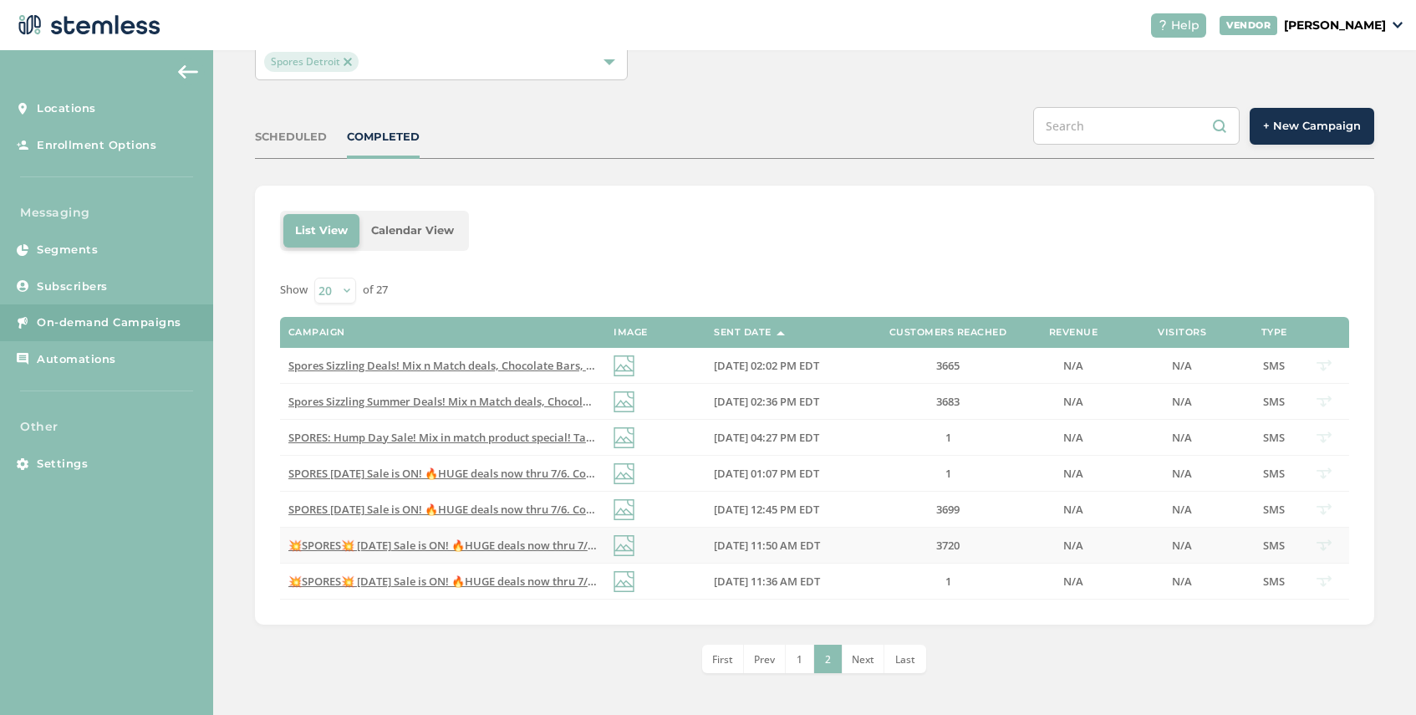
click at [497, 543] on span "💥SPORES💥 [DATE] Sale is ON! 🔥HUGE deals now thru 7/6. Dont miss out on our bigg…" at bounding box center [615, 545] width 655 height 15
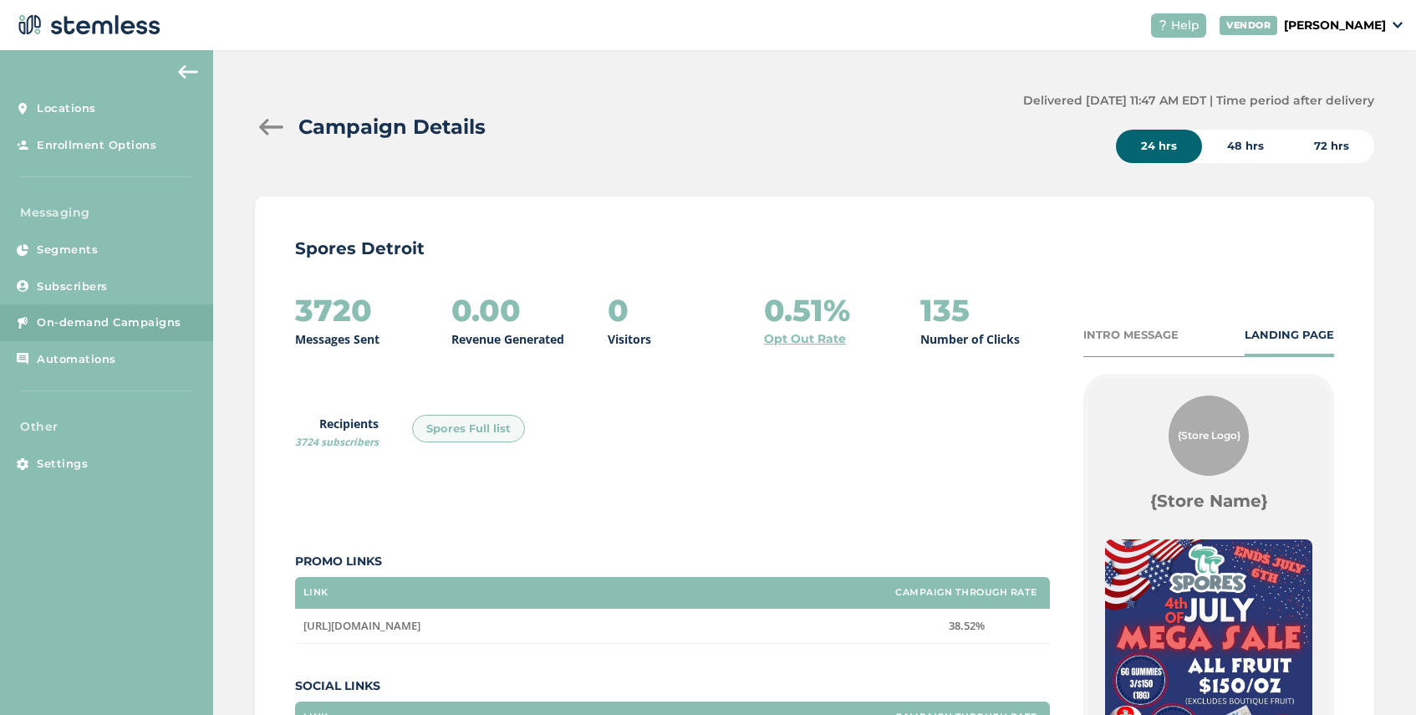
click at [263, 124] on div at bounding box center [271, 127] width 33 height 17
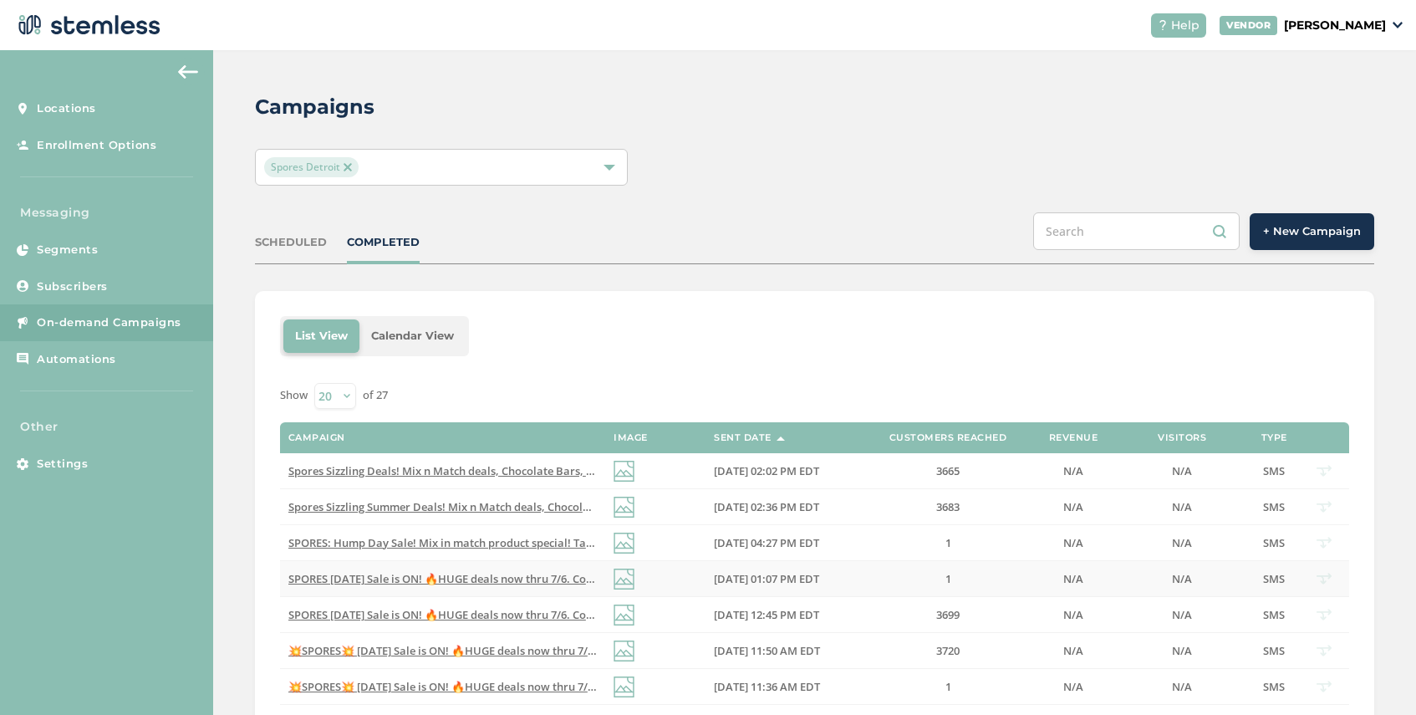
scroll to position [105, 0]
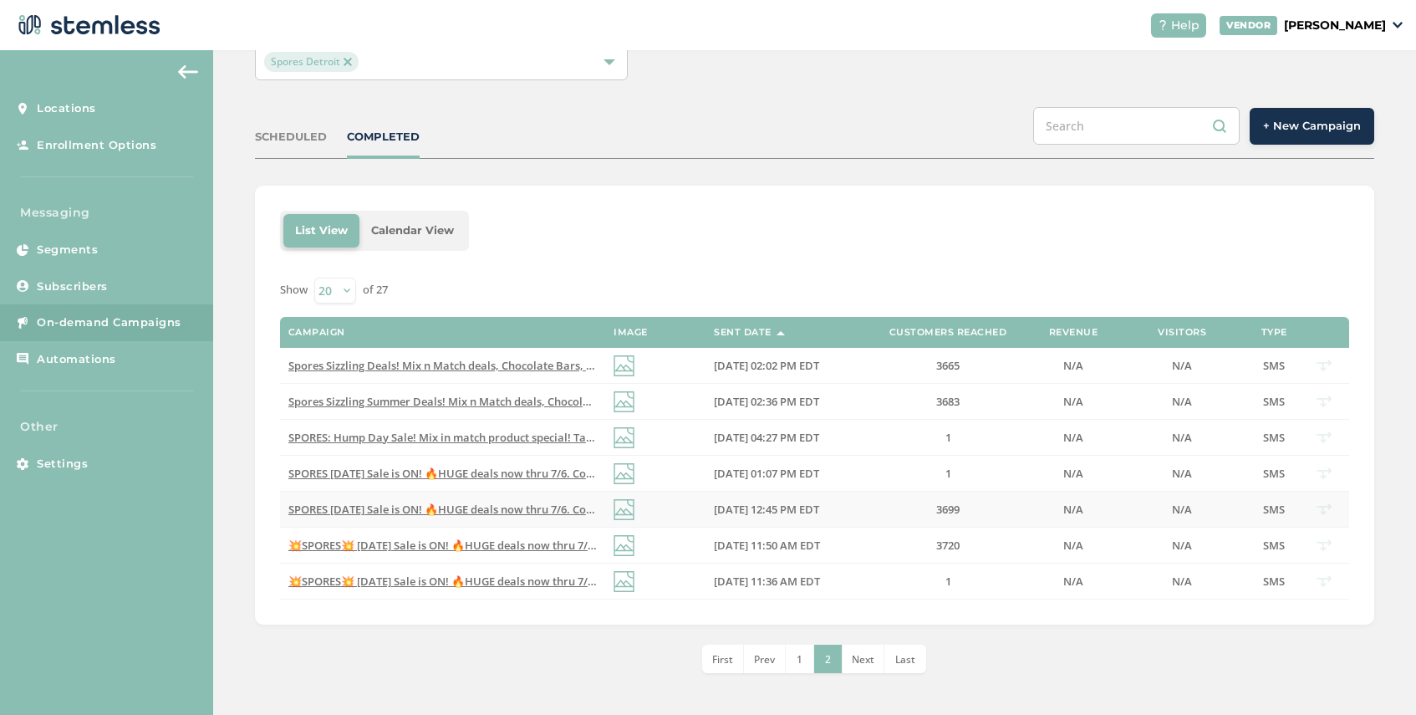
click at [501, 510] on span "SPORES [DATE] Sale is ON! 🔥HUGE deals now thru 7/6. Come get in on our biggest …" at bounding box center [609, 509] width 642 height 15
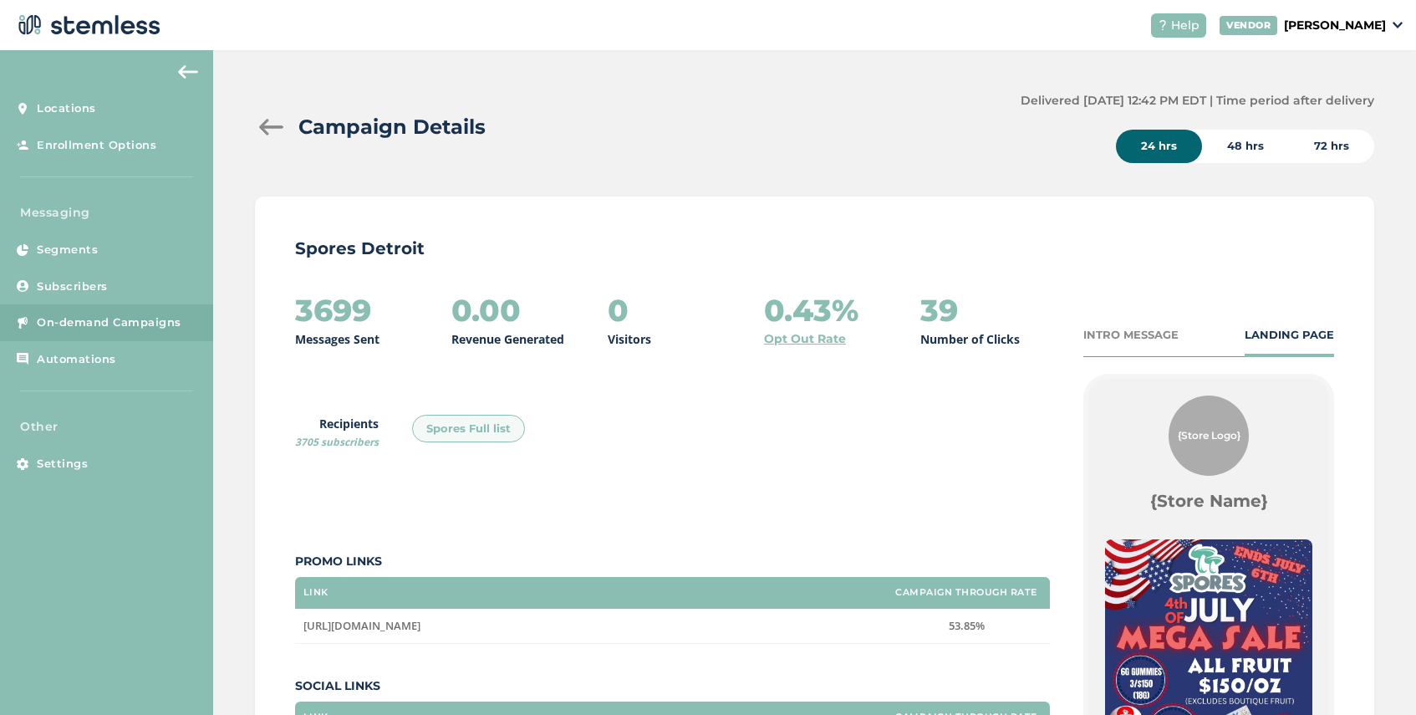
click at [1133, 325] on div "3699 Messages Sent 0.00 Revenue Generated 0 Visitors 0.43% Opt Out Rate 39 Numb…" at bounding box center [814, 629] width 1039 height 672
click at [1130, 342] on div "INTRO MESSAGE" at bounding box center [1131, 335] width 95 height 17
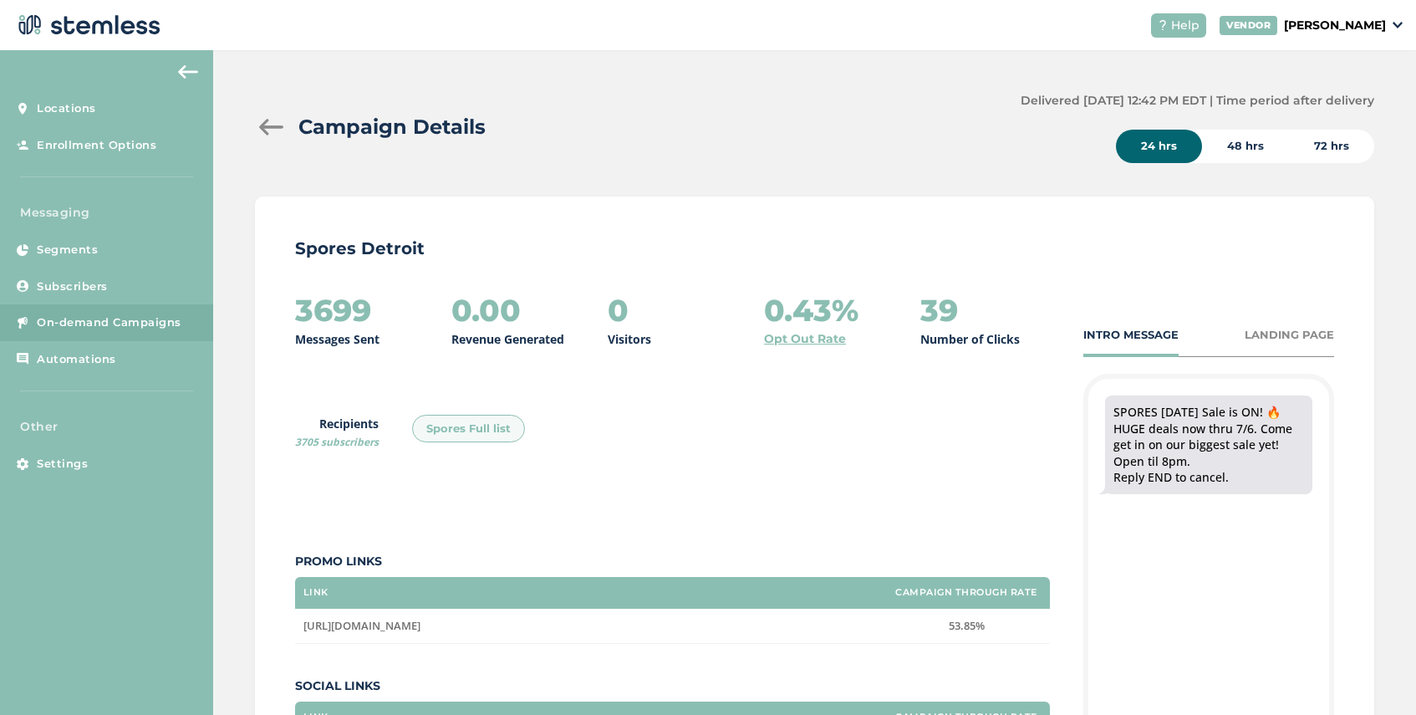
click at [267, 125] on div at bounding box center [271, 127] width 33 height 17
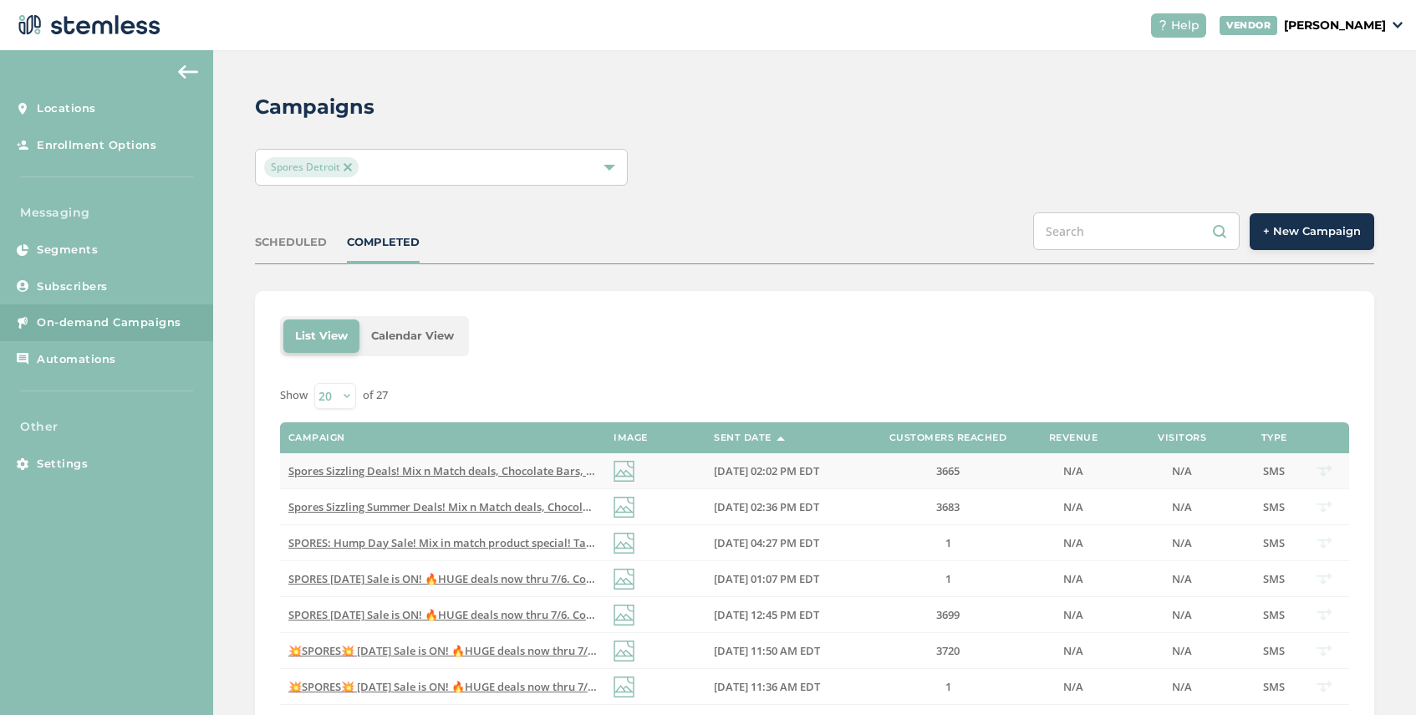
scroll to position [105, 0]
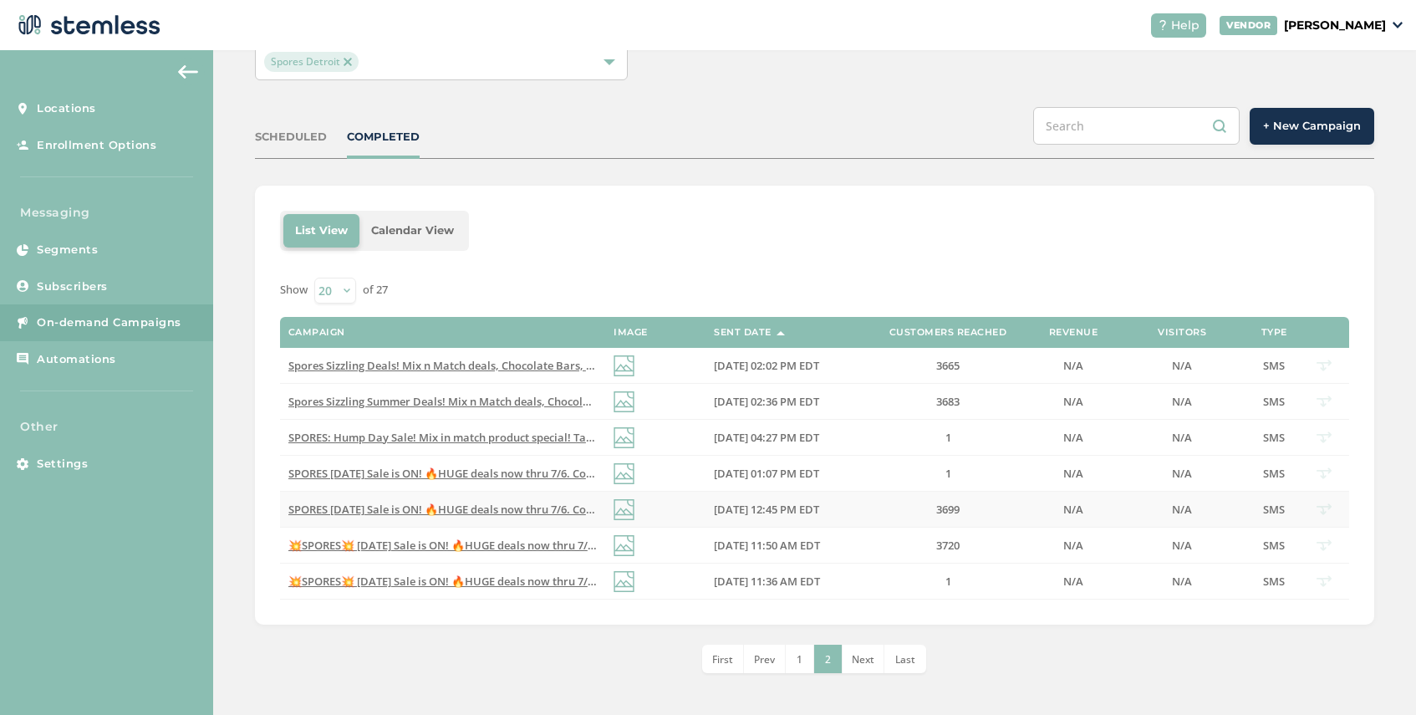
click at [546, 505] on span "SPORES [DATE] Sale is ON! 🔥HUGE deals now thru 7/6. Come get in on our biggest …" at bounding box center [609, 509] width 642 height 15
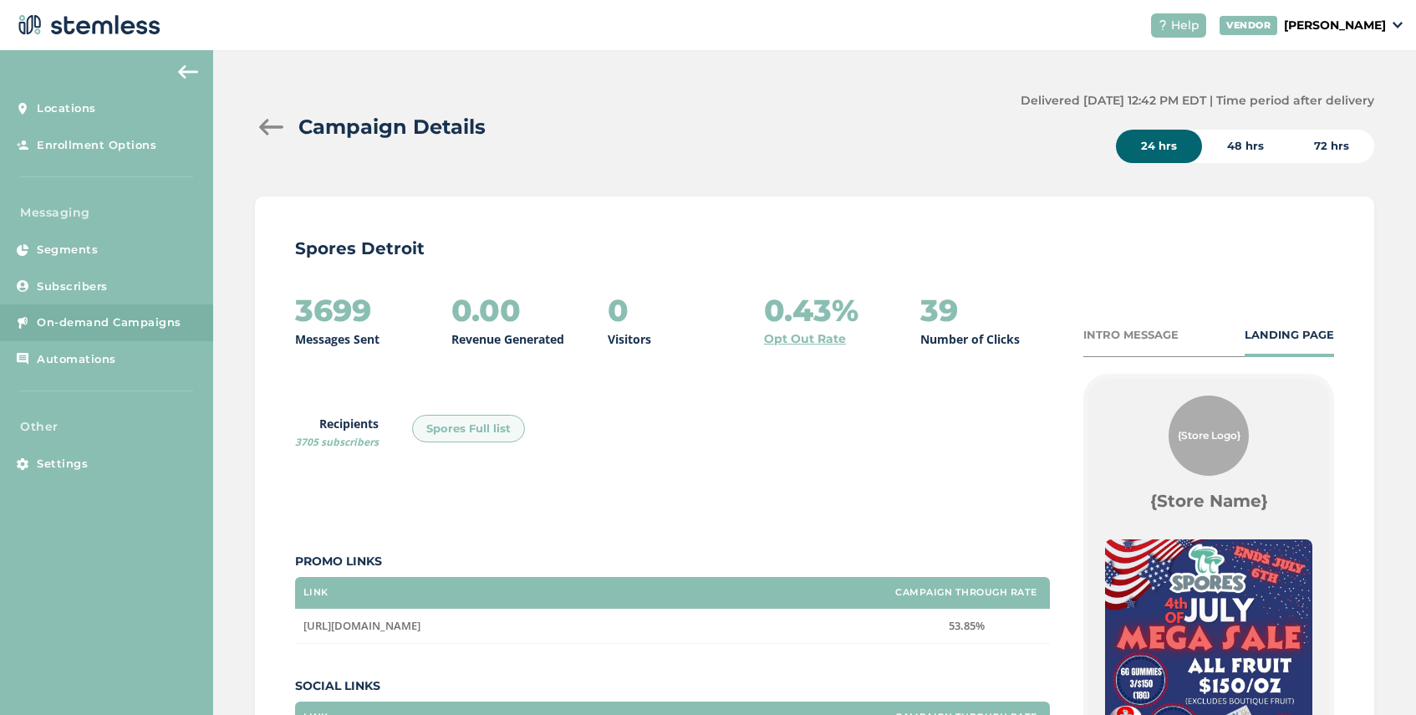
click at [273, 130] on div at bounding box center [271, 127] width 33 height 17
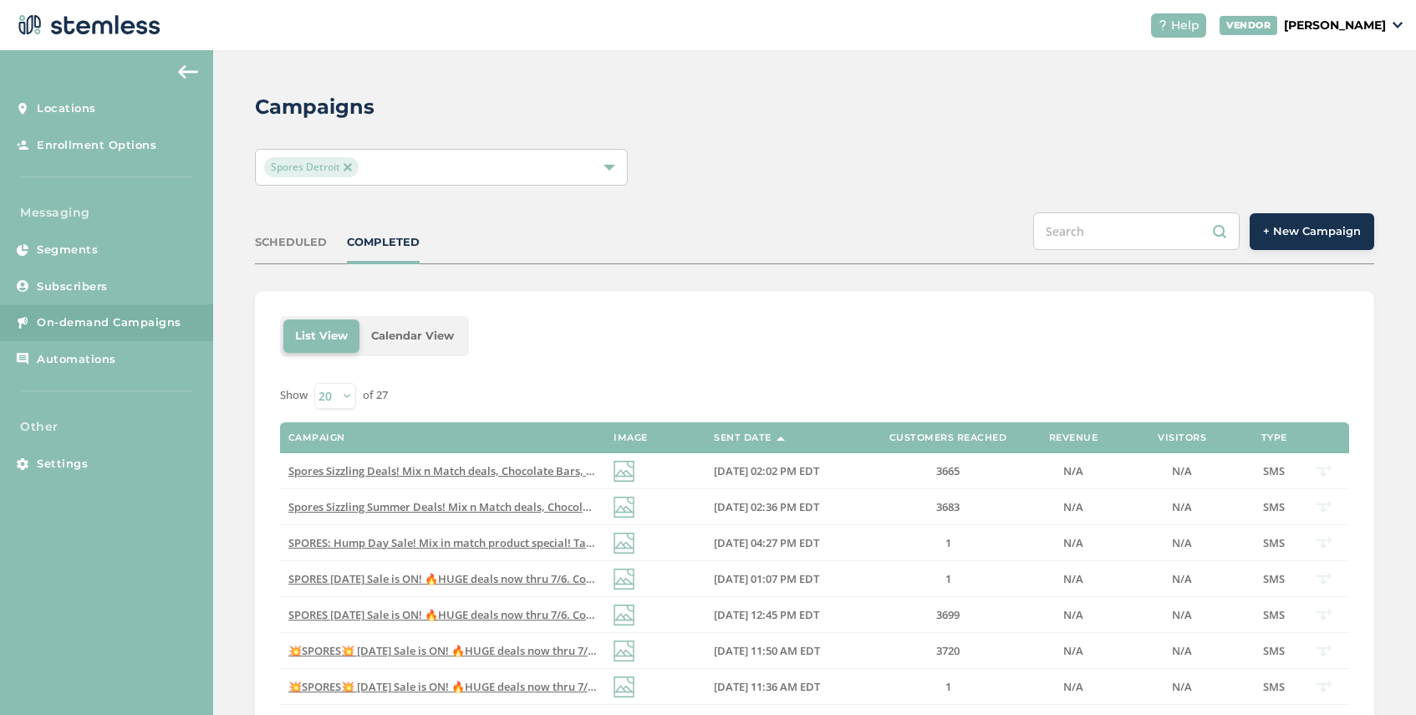
scroll to position [105, 0]
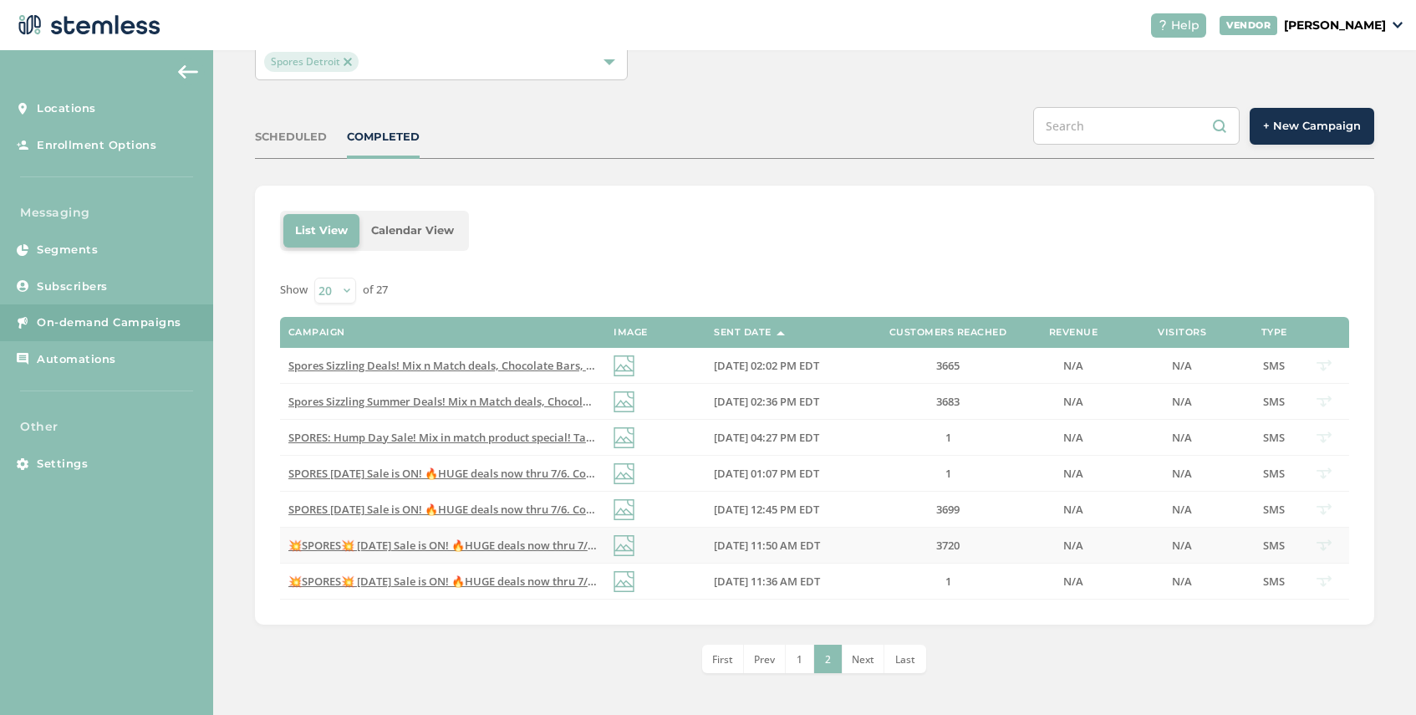
click at [515, 543] on span "💥SPORES💥 [DATE] Sale is ON! 🔥HUGE deals now thru 7/6. Dont miss out on our bigg…" at bounding box center [615, 545] width 655 height 15
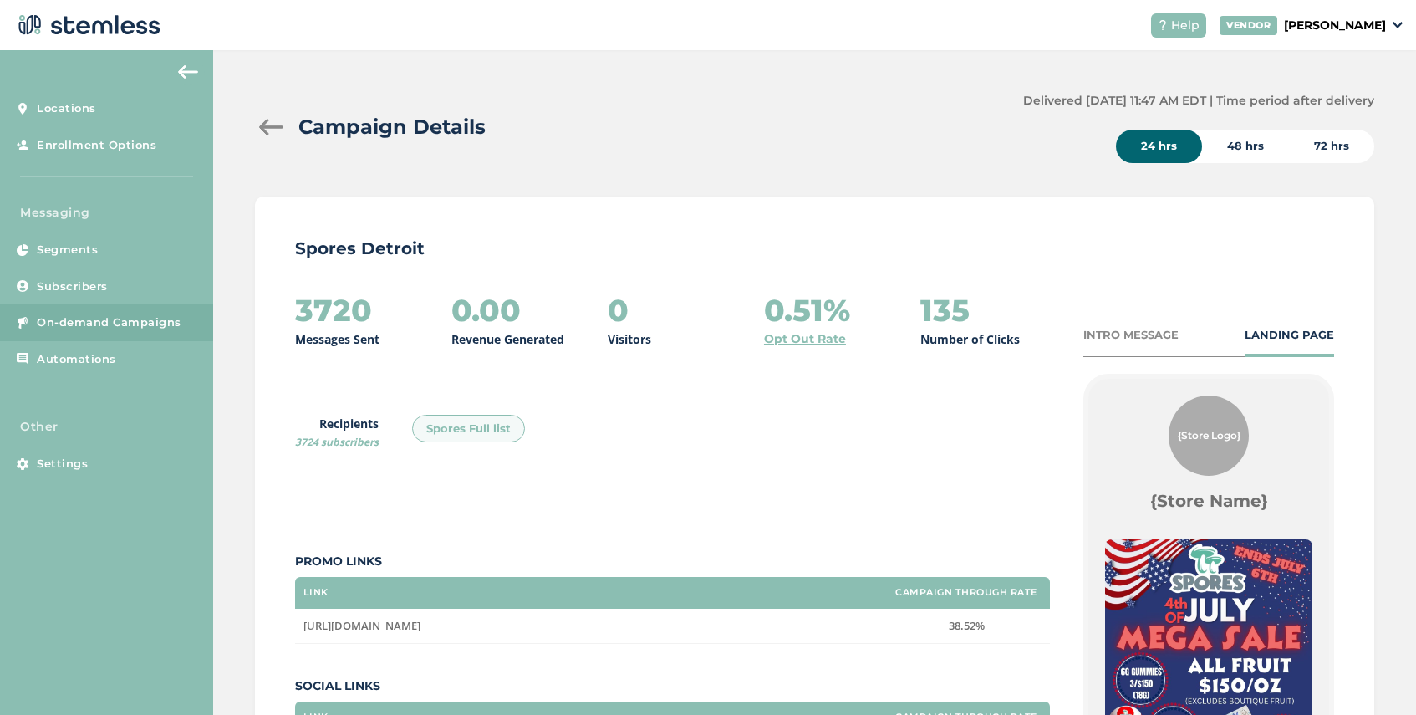
click at [1345, 161] on div "72 hrs" at bounding box center [1331, 146] width 85 height 33
click at [1262, 130] on div "48 hrs" at bounding box center [1245, 146] width 87 height 33
click at [1328, 137] on div "72 hrs" at bounding box center [1331, 146] width 85 height 33
click at [1117, 145] on div "Delivered [DATE] 11:47 AM EDT | Time period after delivery 24 hrs 48 hrs 72 hrs" at bounding box center [1198, 127] width 351 height 71
click at [1127, 150] on div "24 hrs" at bounding box center [1159, 146] width 86 height 33
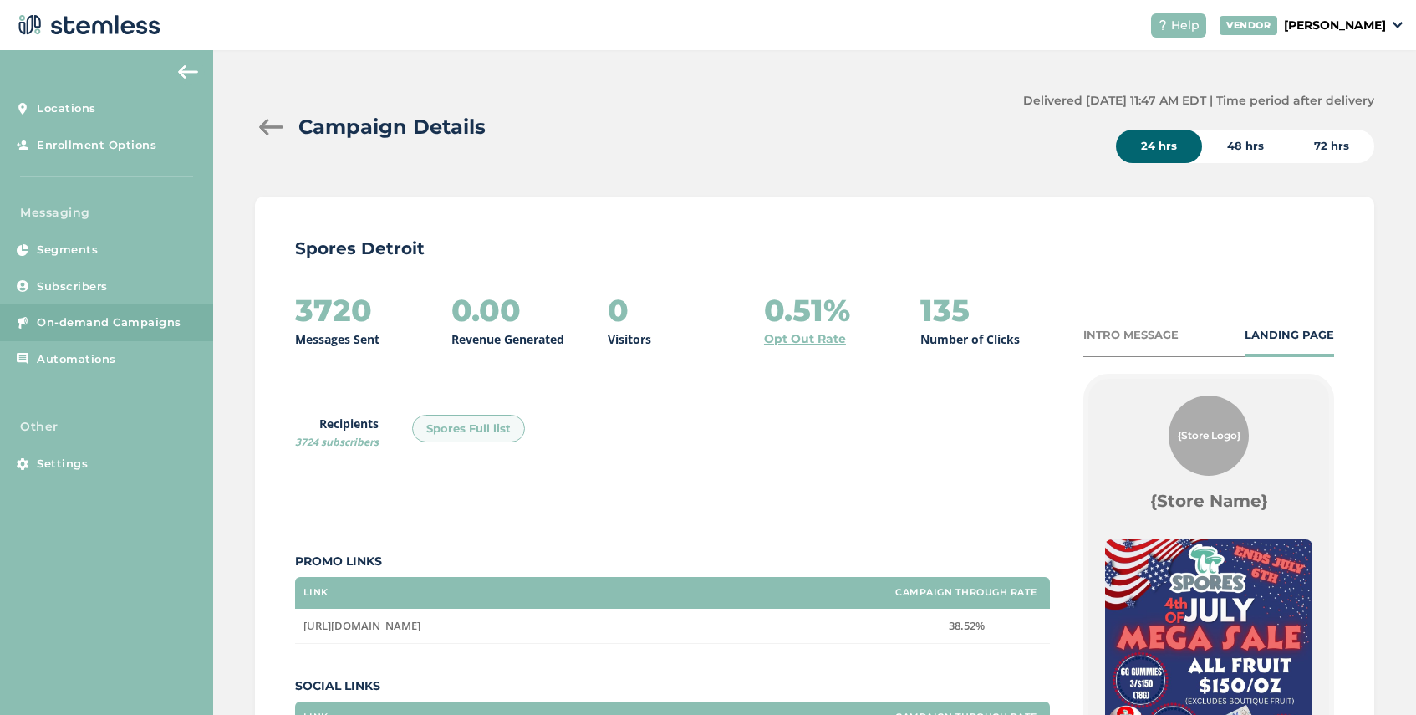
click at [251, 123] on div "Campaign Details Delivered [DATE] 11:47 AM EDT | Time period after delivery 24 …" at bounding box center [814, 541] width 1203 height 982
click at [259, 127] on div at bounding box center [271, 127] width 33 height 17
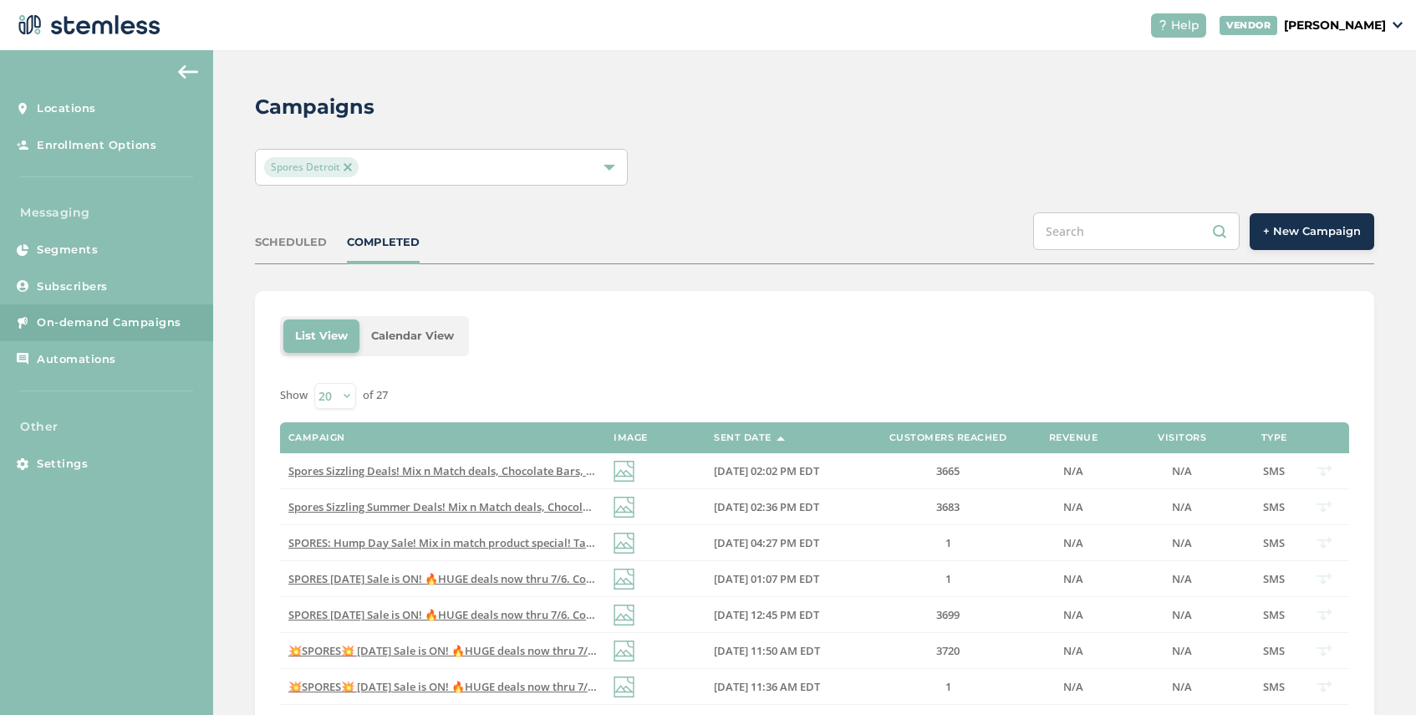
scroll to position [105, 0]
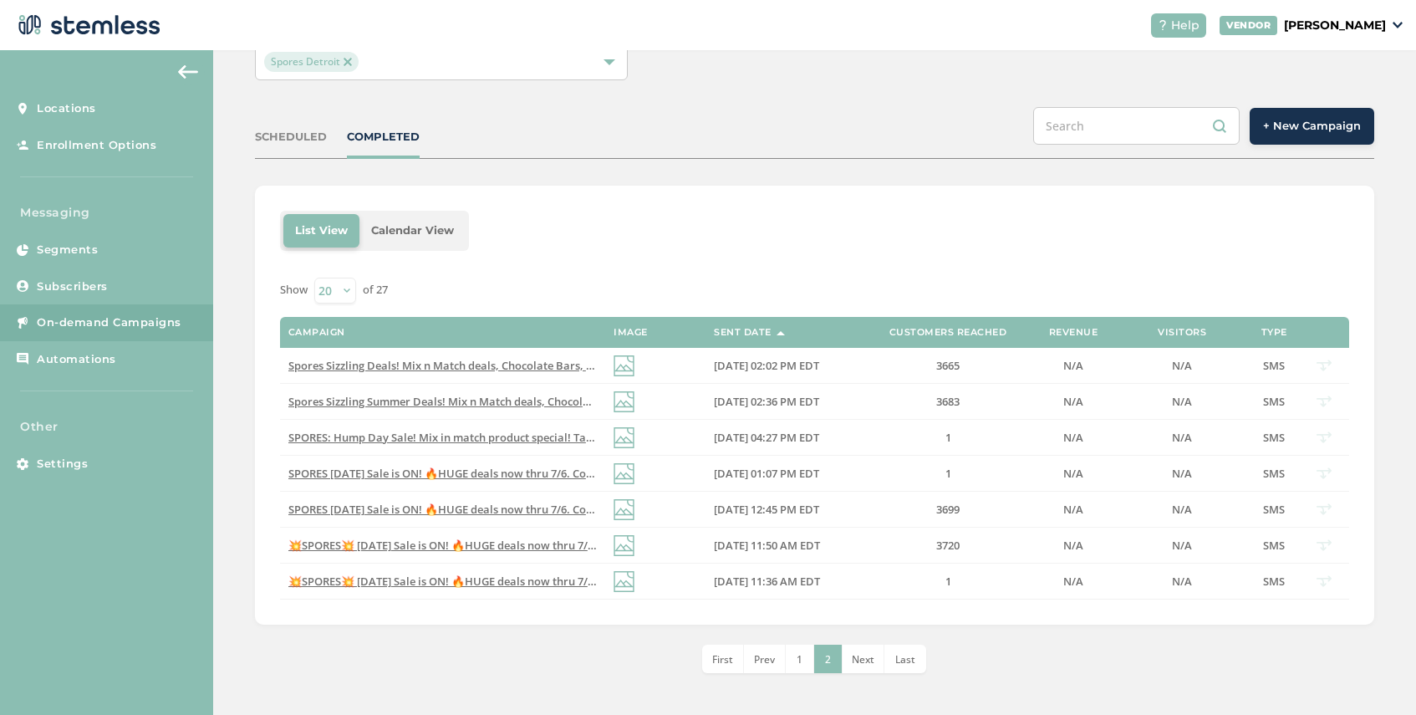
click at [796, 660] on li "1" at bounding box center [800, 659] width 28 height 28
